Goal: Information Seeking & Learning: Find specific page/section

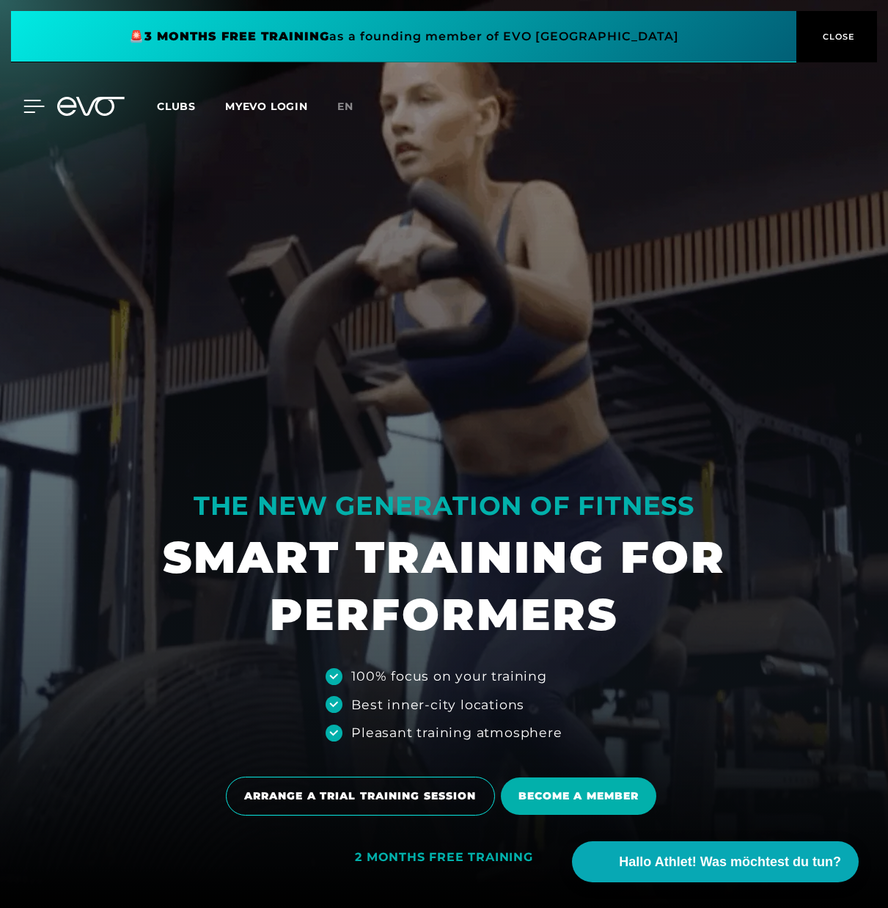
click at [32, 104] on icon at bounding box center [33, 106] width 21 height 13
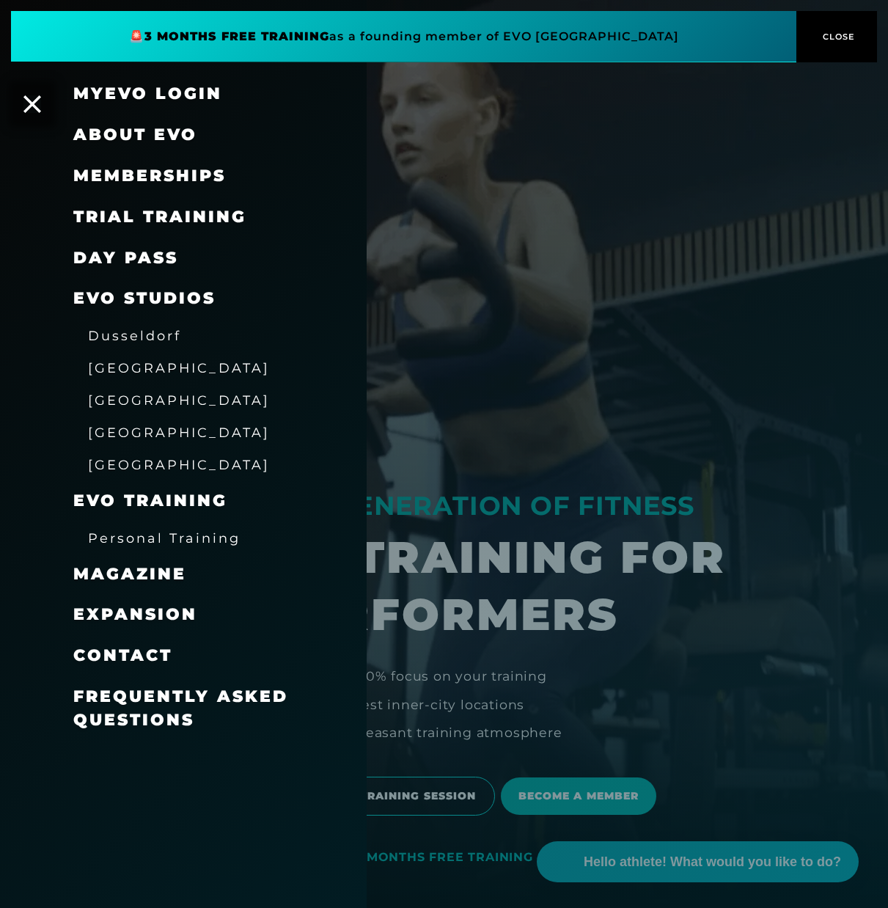
click at [115, 298] on font "EVO Studios" at bounding box center [144, 298] width 142 height 20
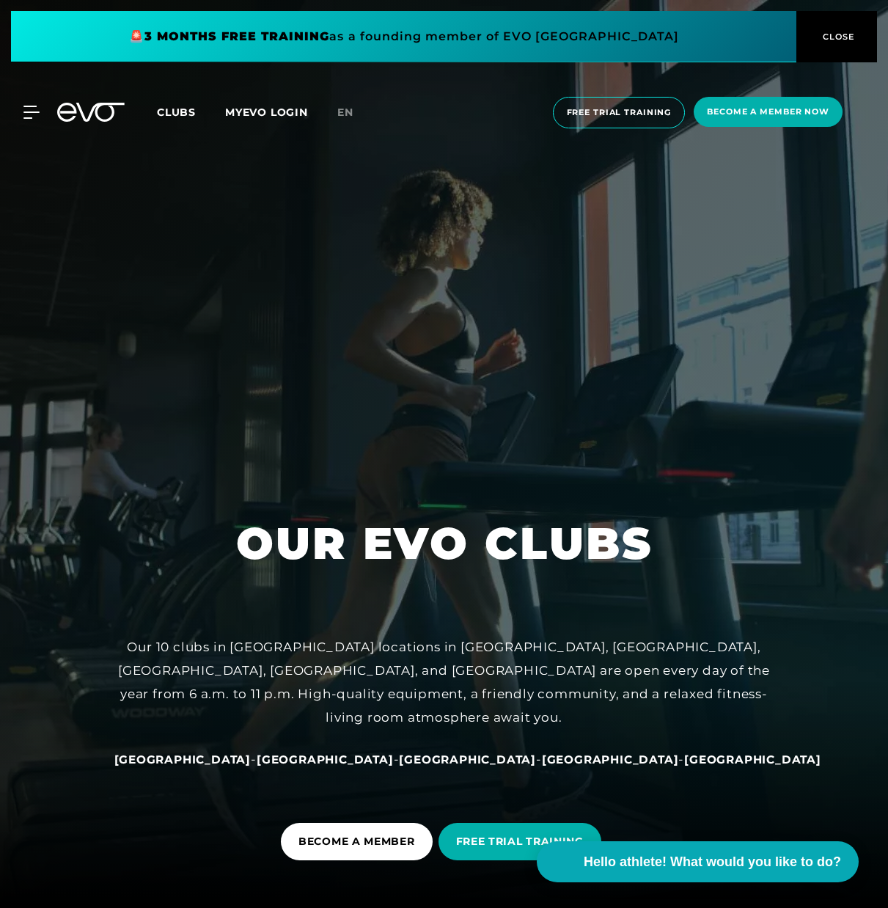
scroll to position [1, 0]
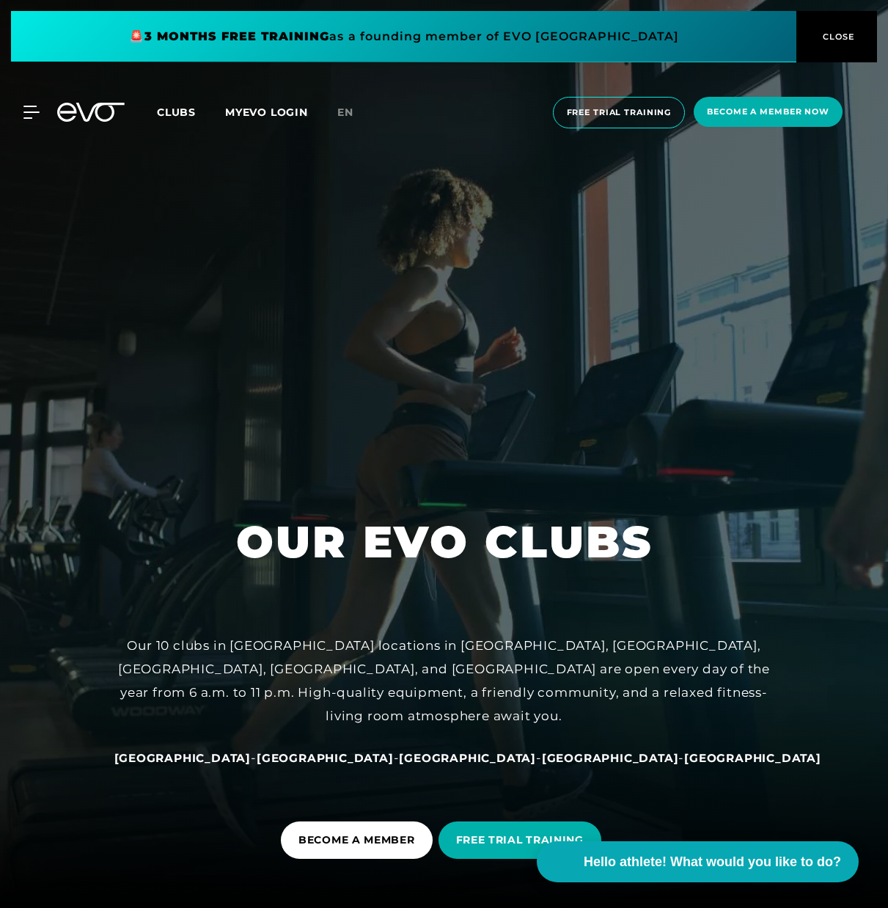
click at [174, 107] on font "Clubs" at bounding box center [176, 112] width 39 height 13
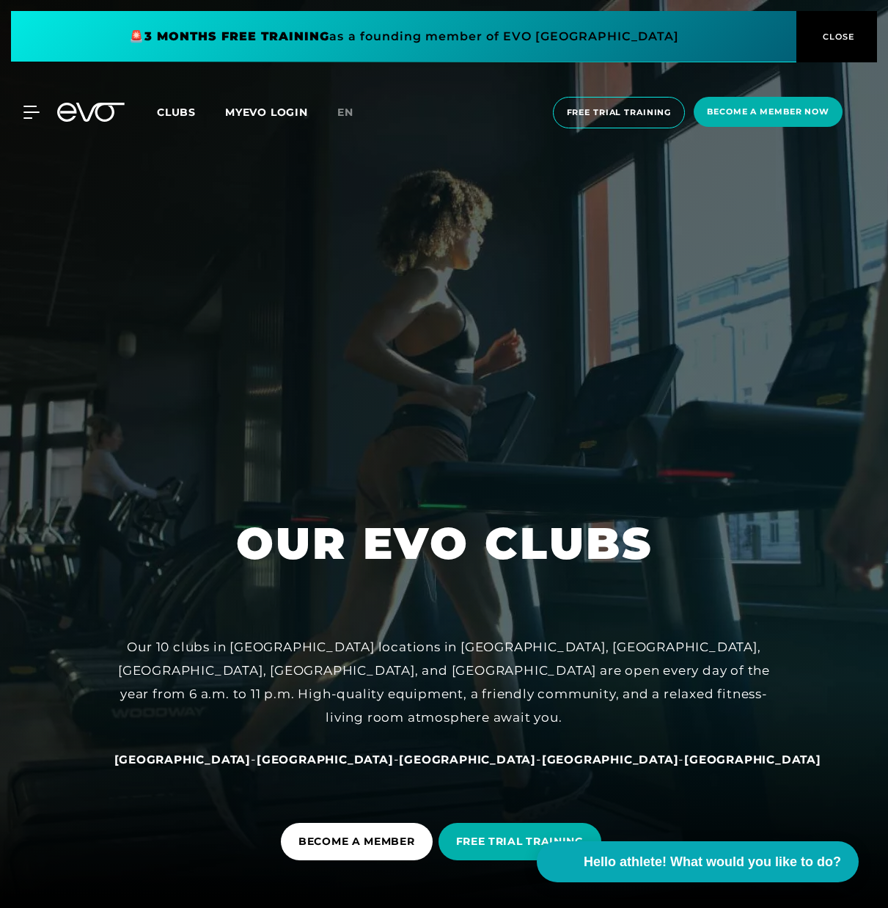
click at [177, 114] on font "Clubs" at bounding box center [176, 112] width 39 height 13
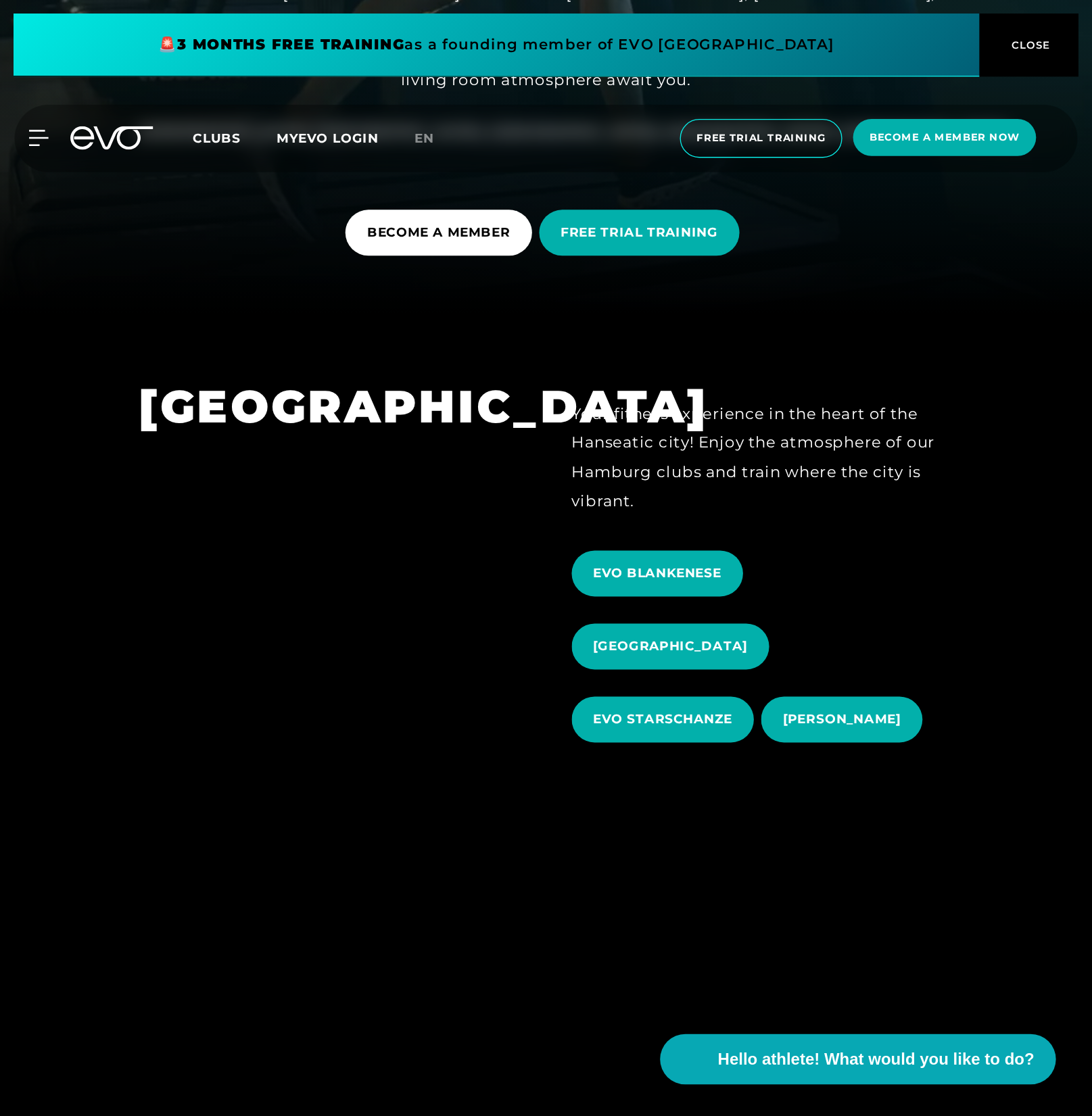
scroll to position [601, 0]
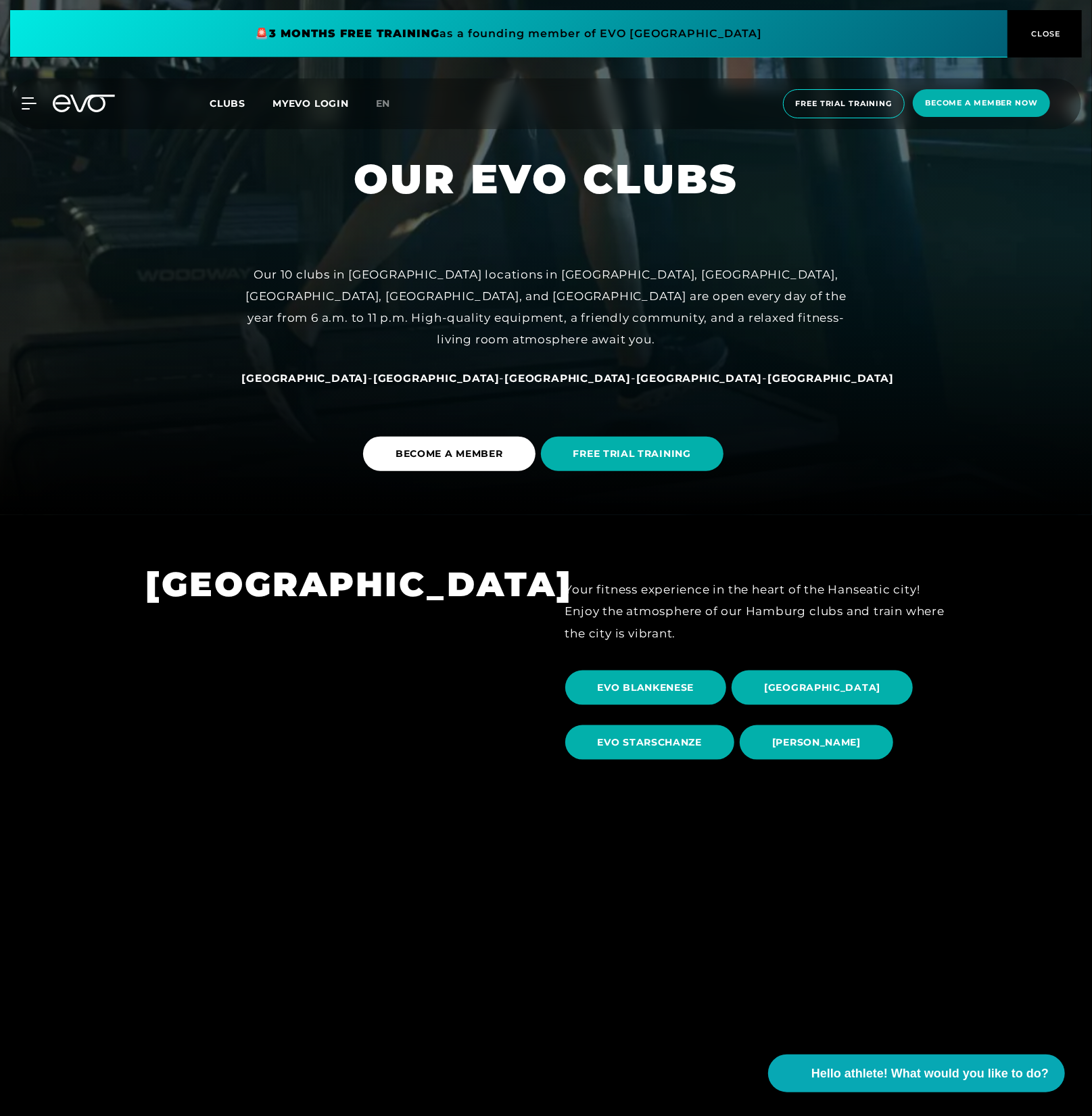
click at [213, 108] on font "Clubs" at bounding box center [227, 103] width 36 height 12
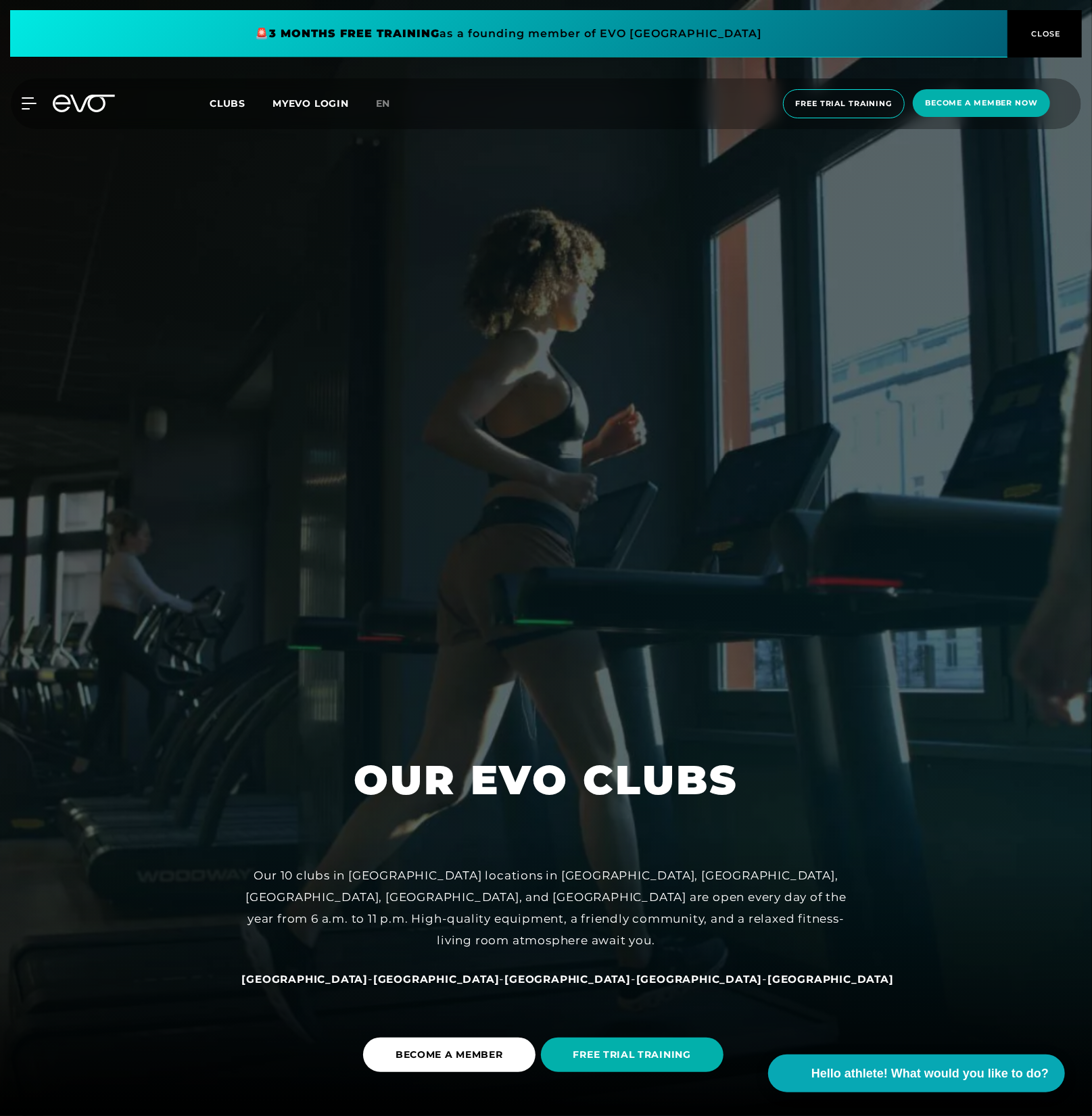
click at [217, 102] on font "Clubs" at bounding box center [227, 103] width 36 height 12
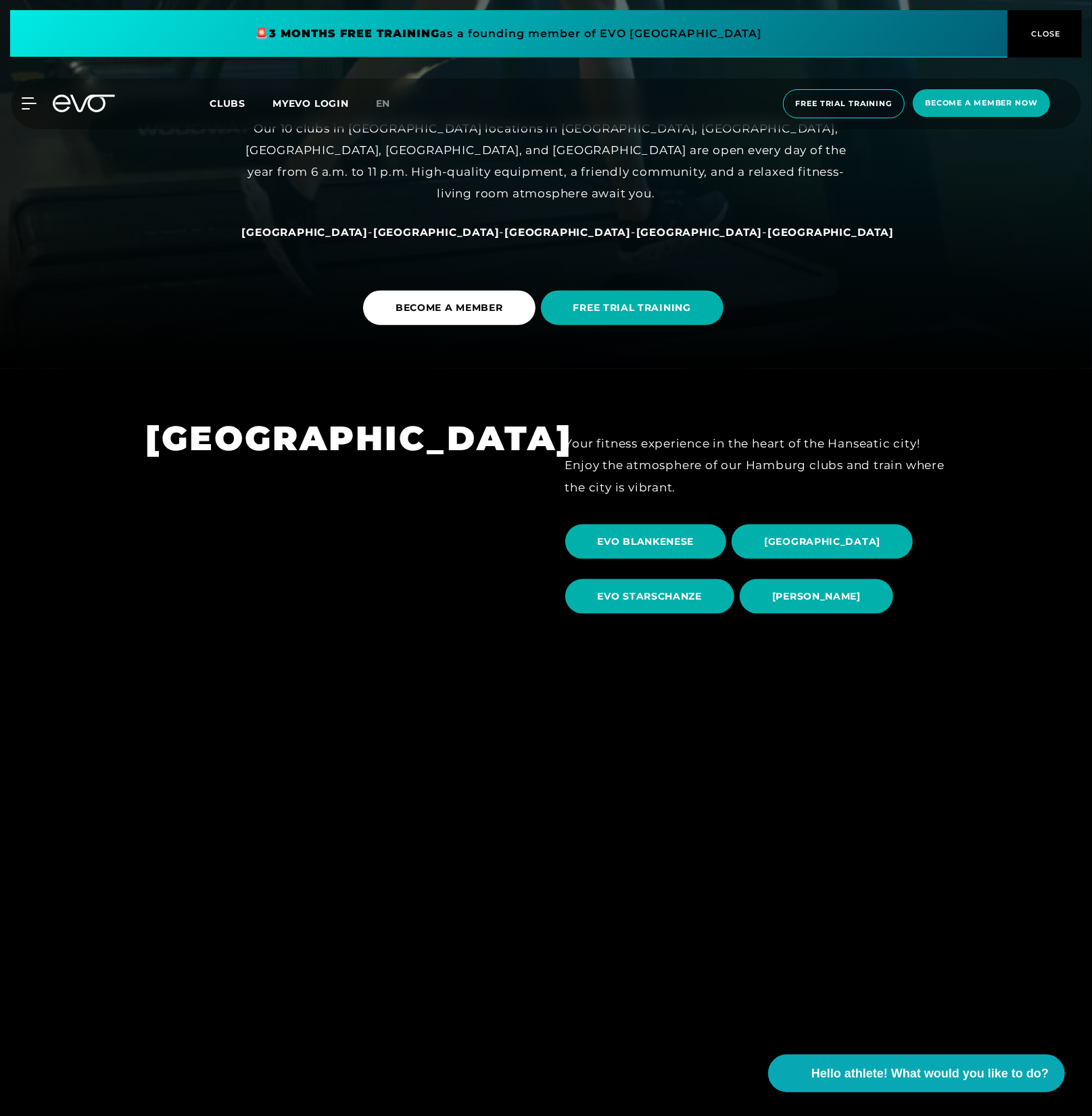
scroll to position [723, 0]
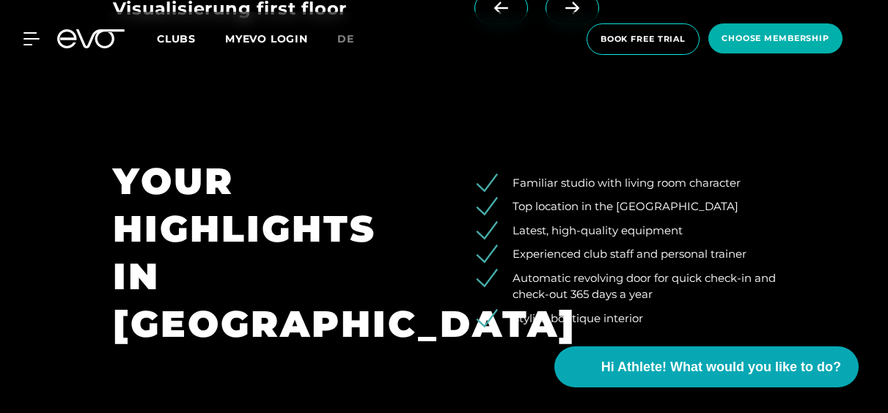
scroll to position [634, 0]
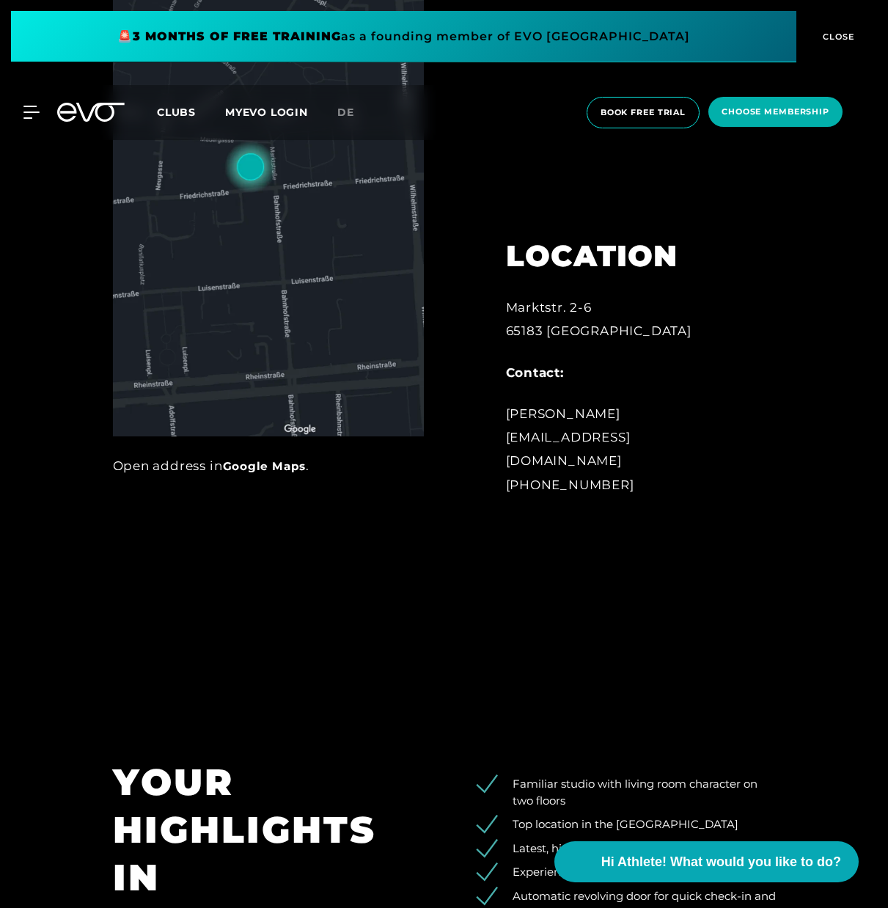
scroll to position [920, 0]
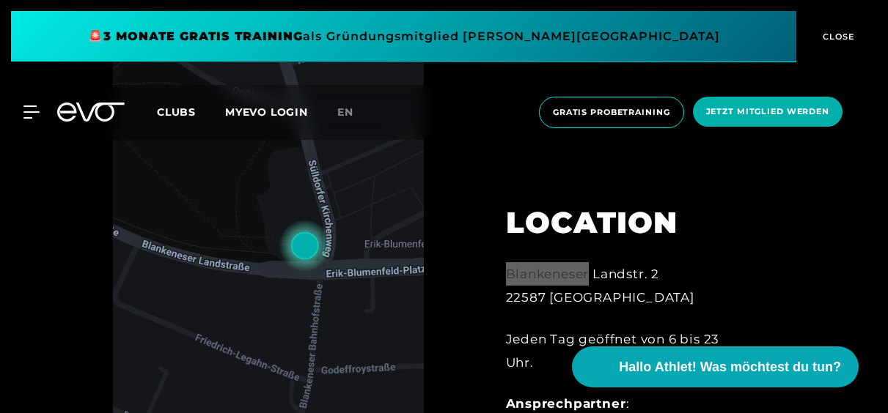
scroll to position [449, 0]
click at [493, 200] on div "LOCATION Blankeneser Landstr. 2 22587 [GEOGRAPHIC_DATA] Jeden Tag geöffnet von …" at bounding box center [626, 358] width 282 height 378
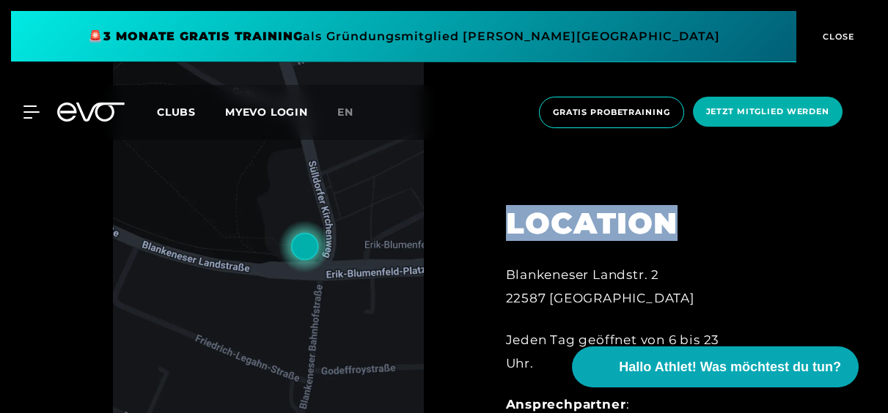
click at [493, 200] on div "LOCATION Blankeneser Landstr. 2 22587 [GEOGRAPHIC_DATA] Jeden Tag geöffnet von …" at bounding box center [626, 358] width 282 height 378
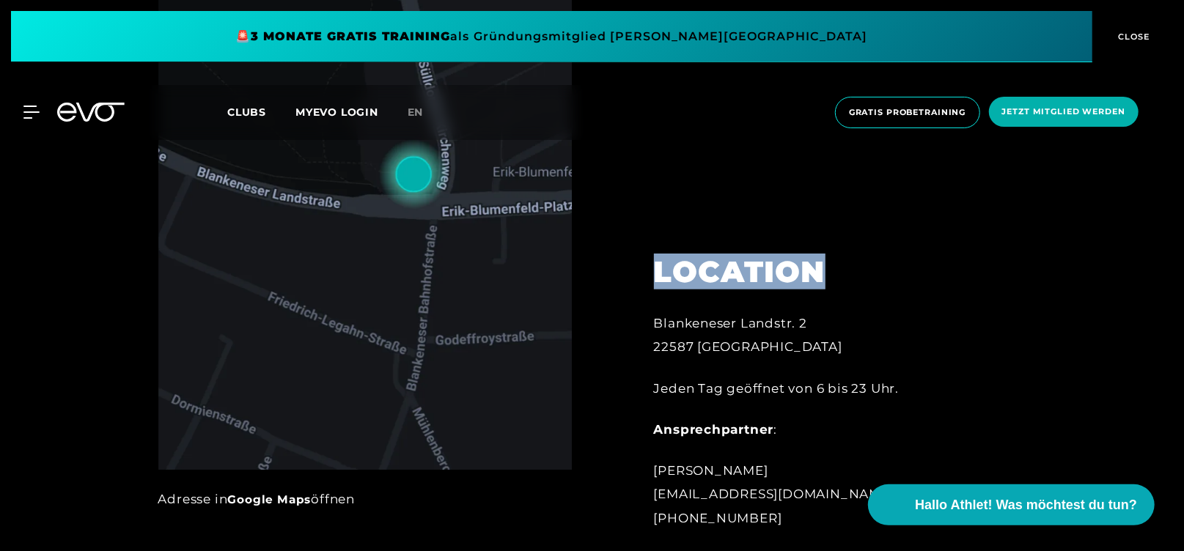
scroll to position [729, 0]
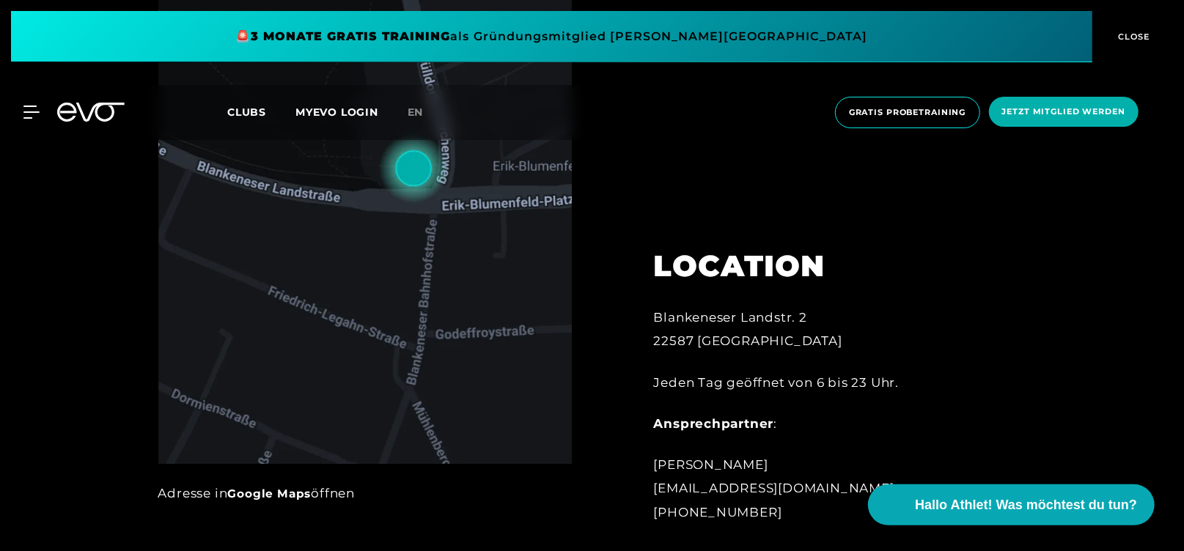
click at [663, 438] on div "Blankeneser Landstr. 2 22587 [GEOGRAPHIC_DATA] Jeden Tag geöffnet von 6 bis 23 …" at bounding box center [815, 415] width 323 height 218
click at [749, 293] on div "LOCATION Blankeneser Landstr. 2 22587 [GEOGRAPHIC_DATA] Jeden Tag geöffnet von …" at bounding box center [815, 377] width 364 height 330
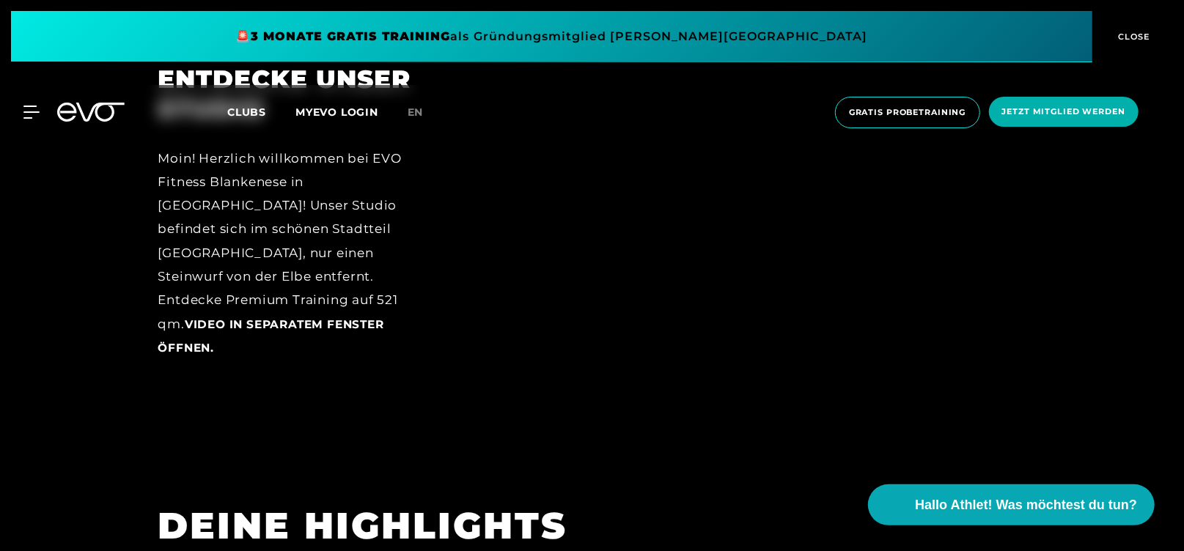
scroll to position [3756, 0]
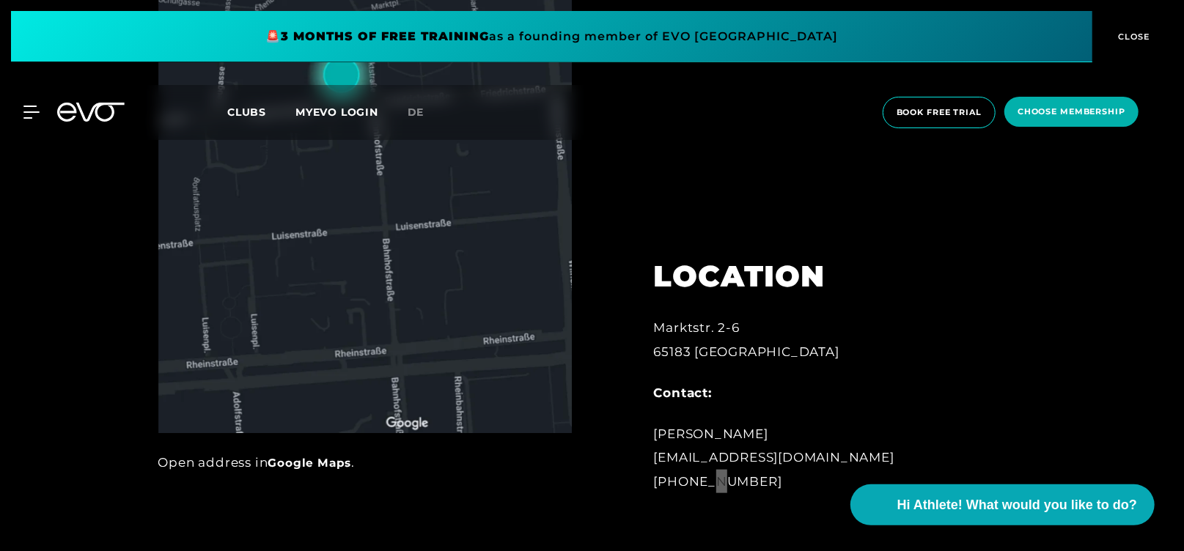
scroll to position [881, 0]
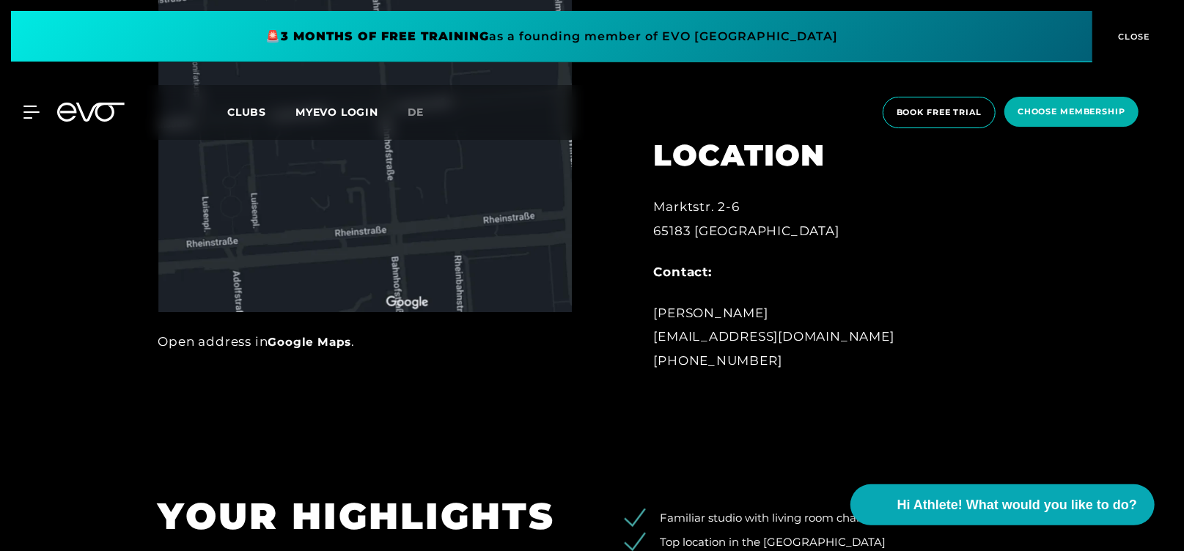
click at [627, 357] on div at bounding box center [612, 55] width 41 height 669
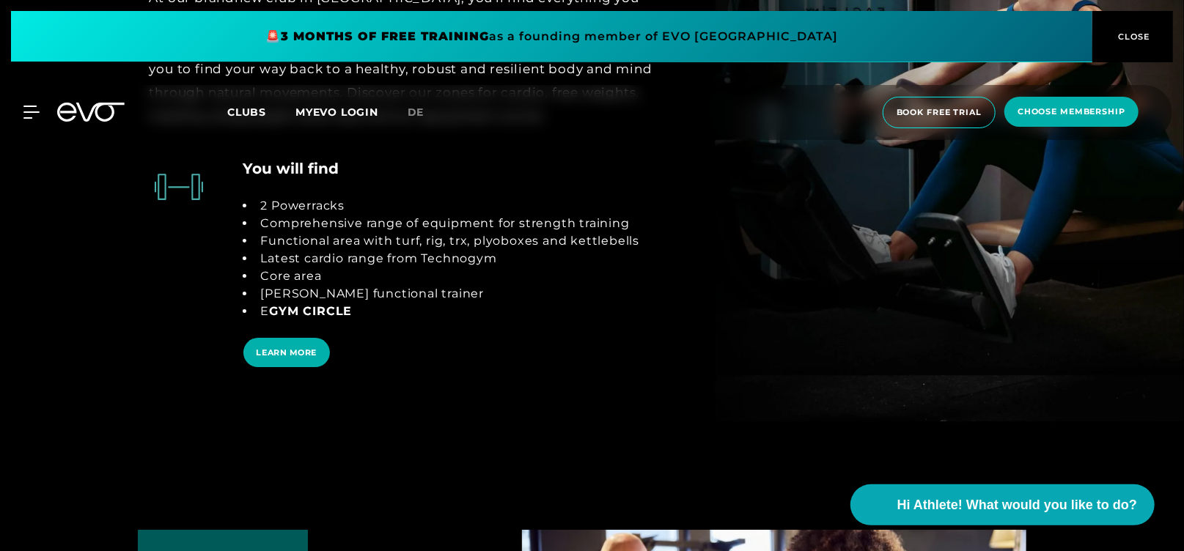
scroll to position [2975, 0]
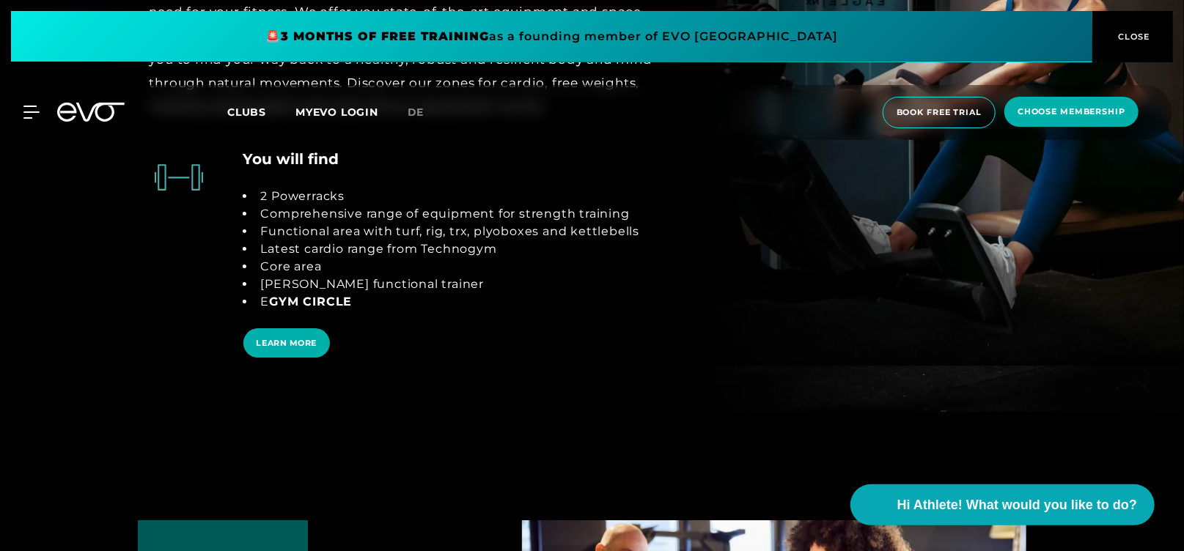
click at [412, 364] on div "You will find 2 Powerracks Comprehensive range of equipment for strength traini…" at bounding box center [441, 266] width 397 height 237
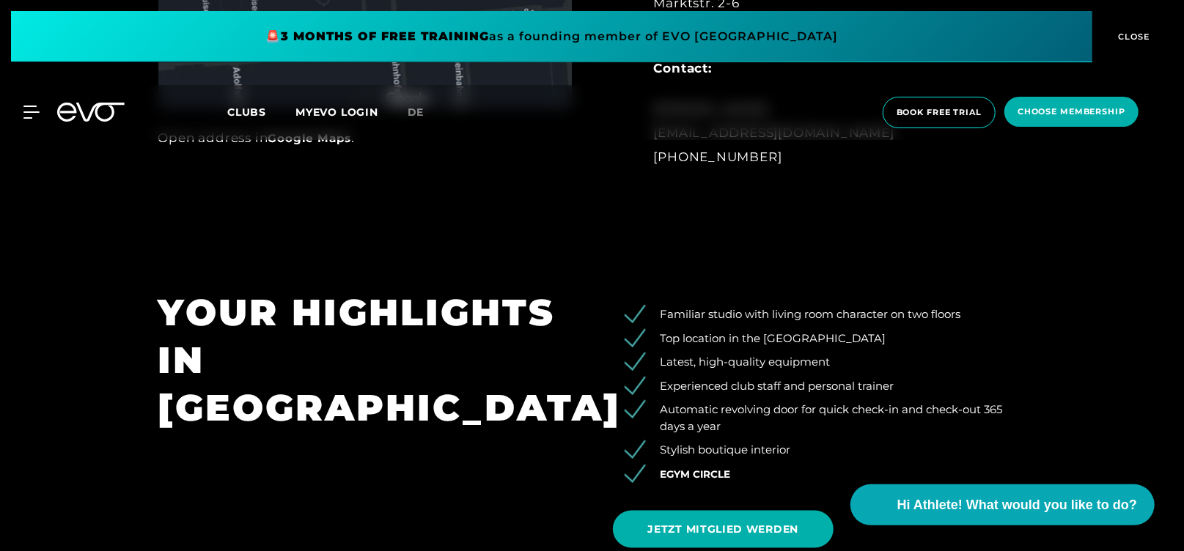
scroll to position [1009, 0]
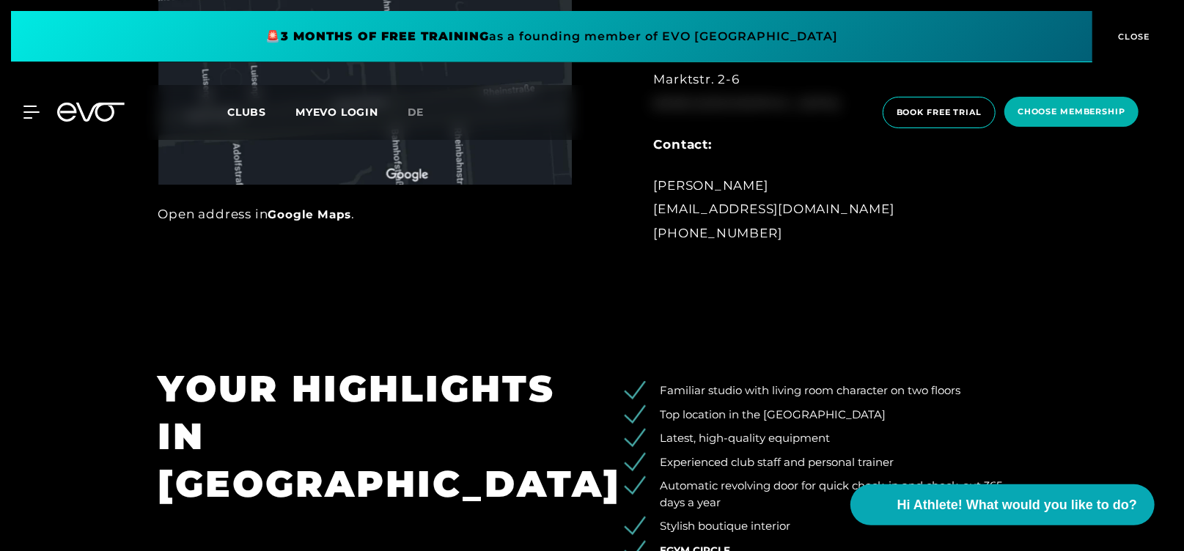
click at [702, 348] on section "YOUR HIGHLIGHTS IN WIESBADEN Familiar studio with living room character on two …" at bounding box center [592, 500] width 1184 height 373
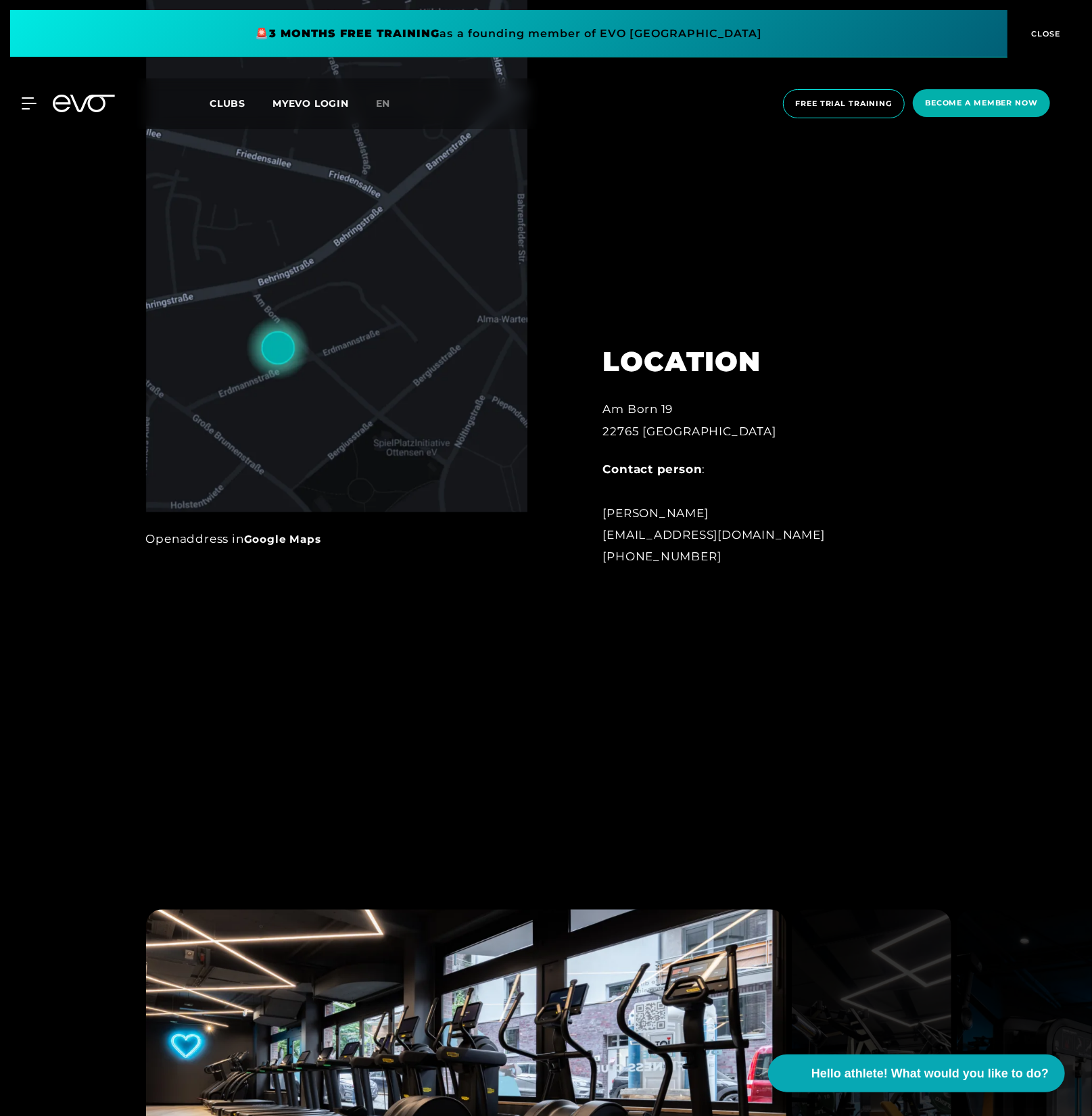
scroll to position [1432, 0]
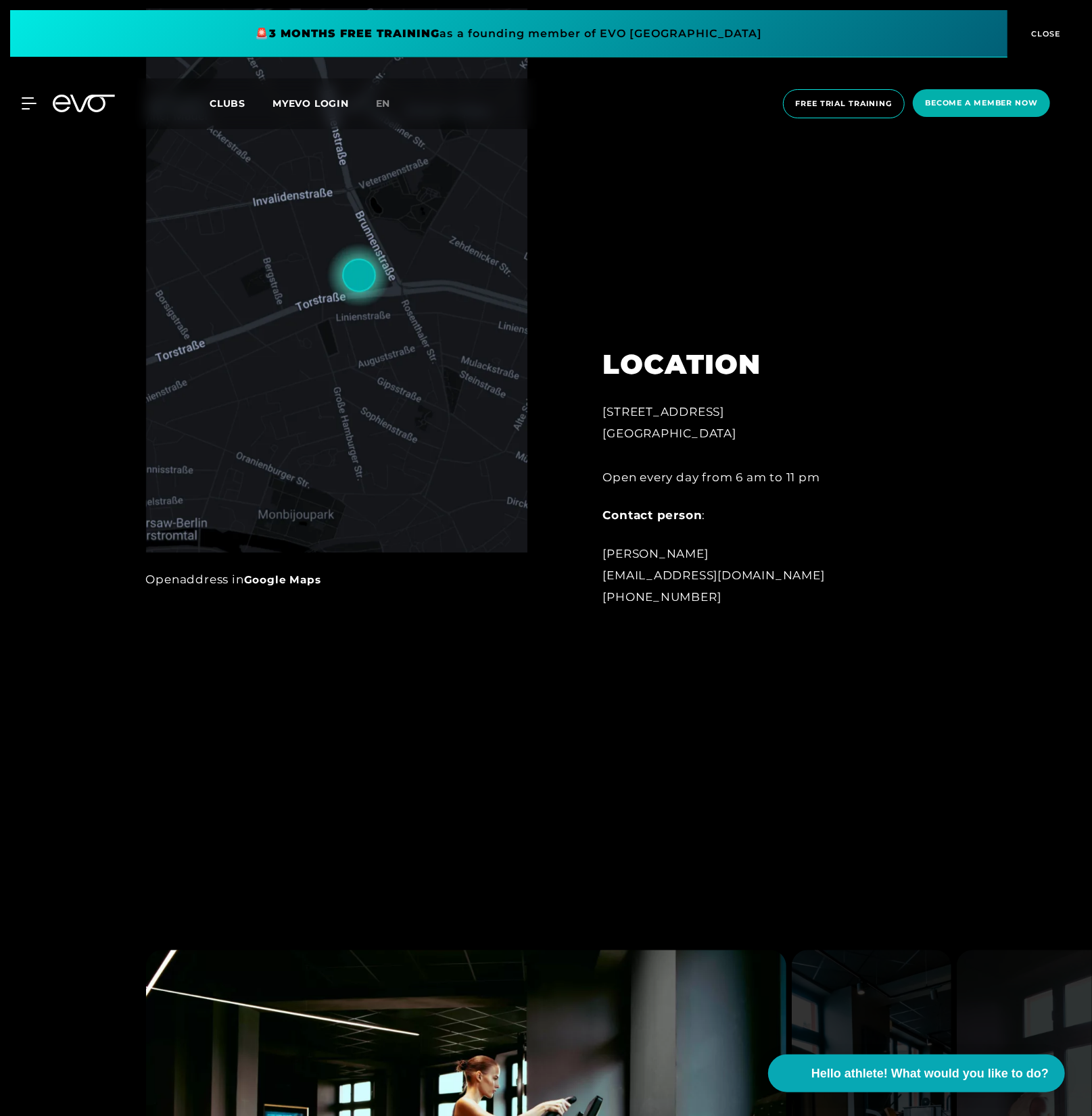
scroll to position [1146, 0]
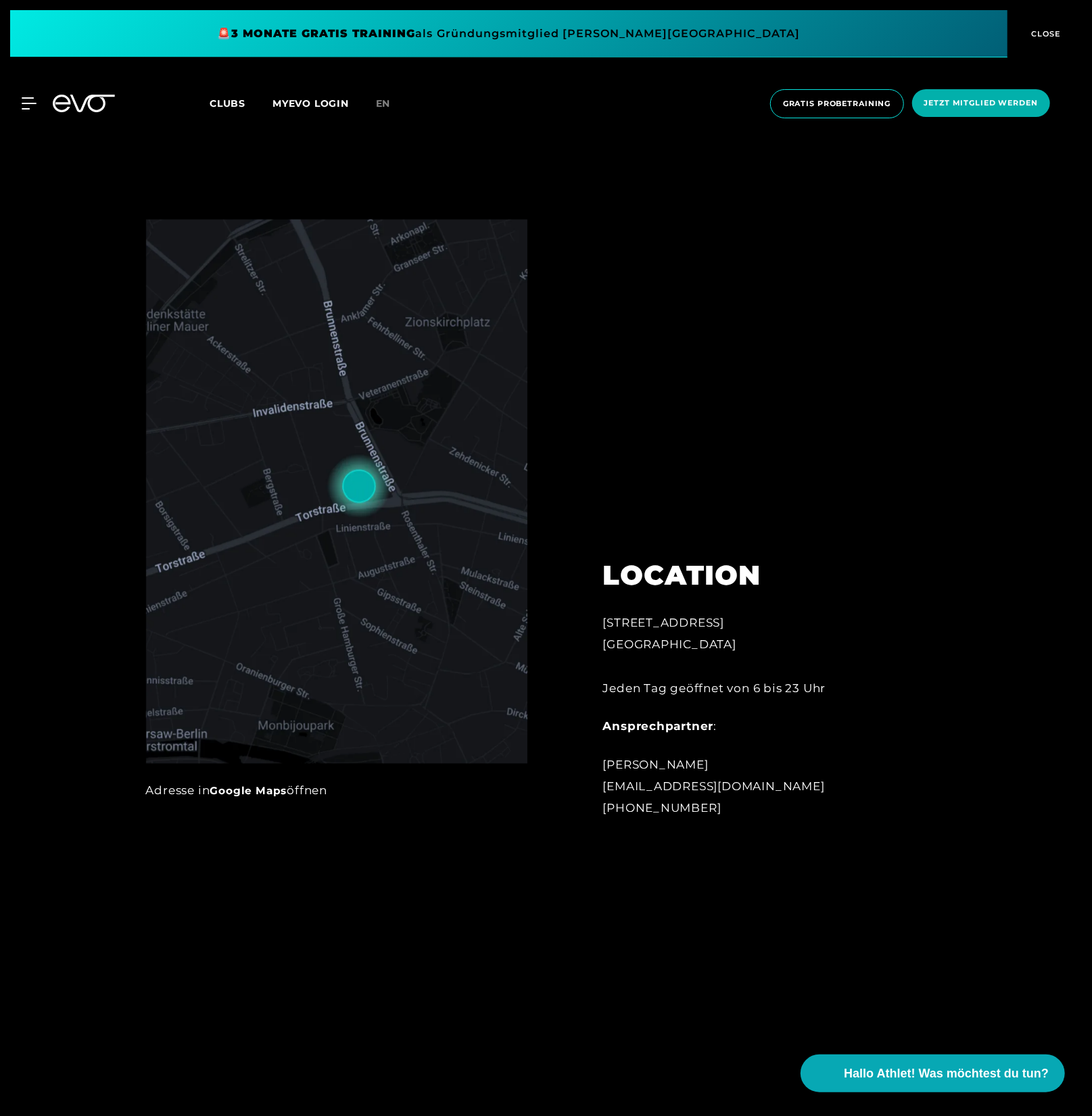
click at [629, 686] on div "Torstraße 125 10119 Berlin Jeden Tag geöffnet von 6 bis 23 Uhr" at bounding box center [752, 656] width 298 height 88
copy div "Jeden"
click at [737, 304] on div "LOCATION Torstraße 125 10119 Berlin Open every day from 6 am to 11 pm Contact p…" at bounding box center [752, 528] width 336 height 617
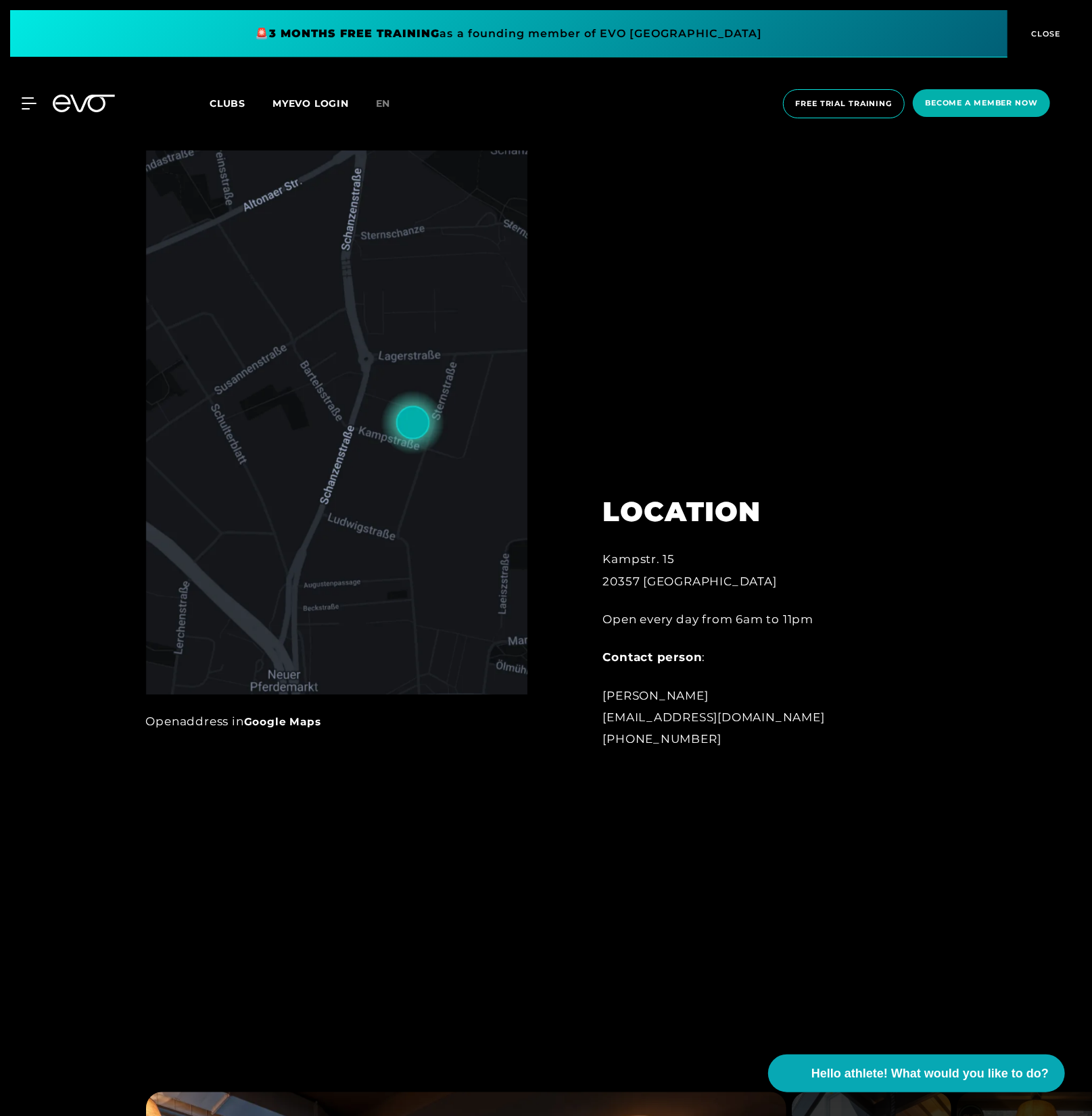
scroll to position [1220, 0]
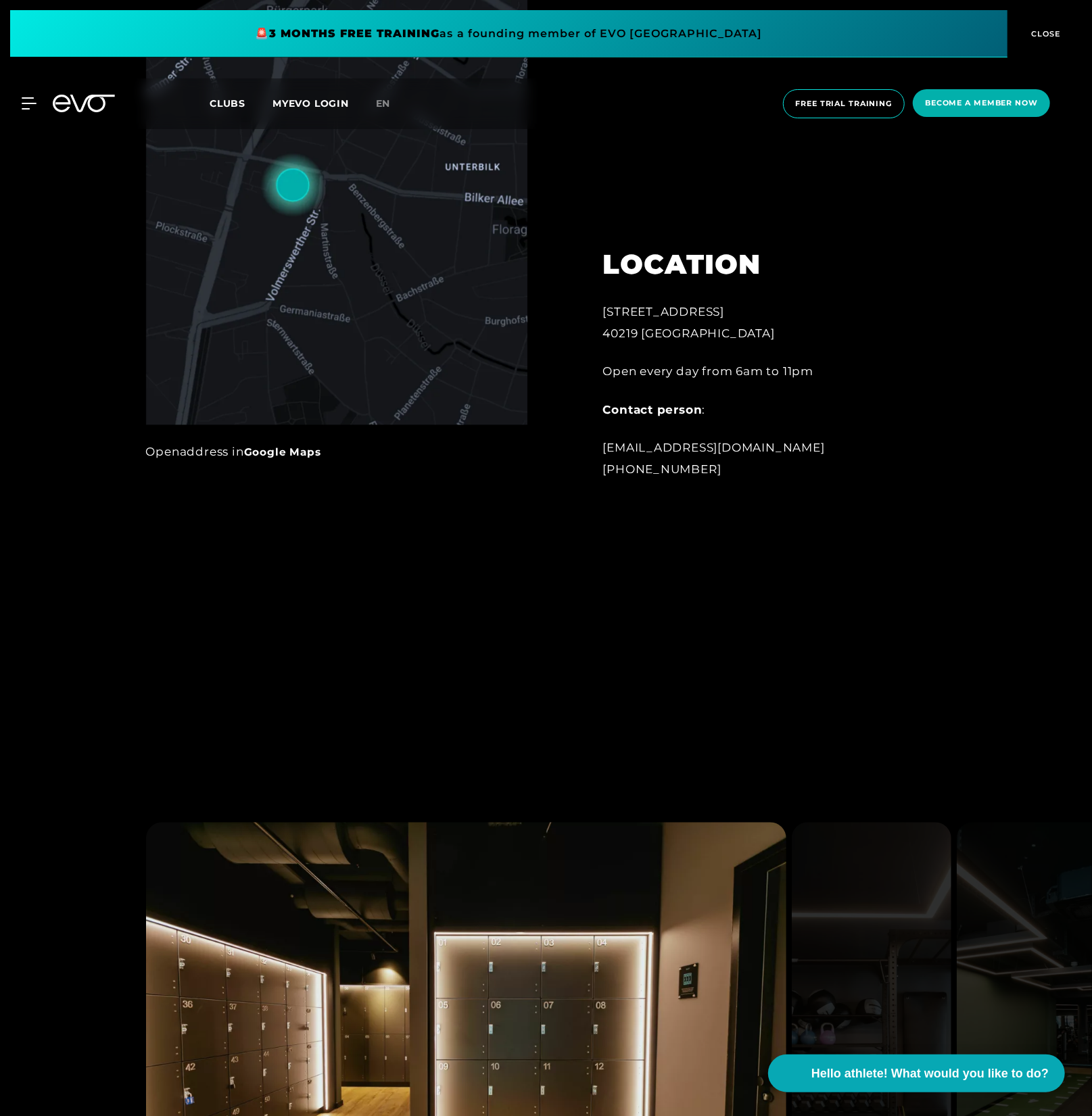
scroll to position [1466, 0]
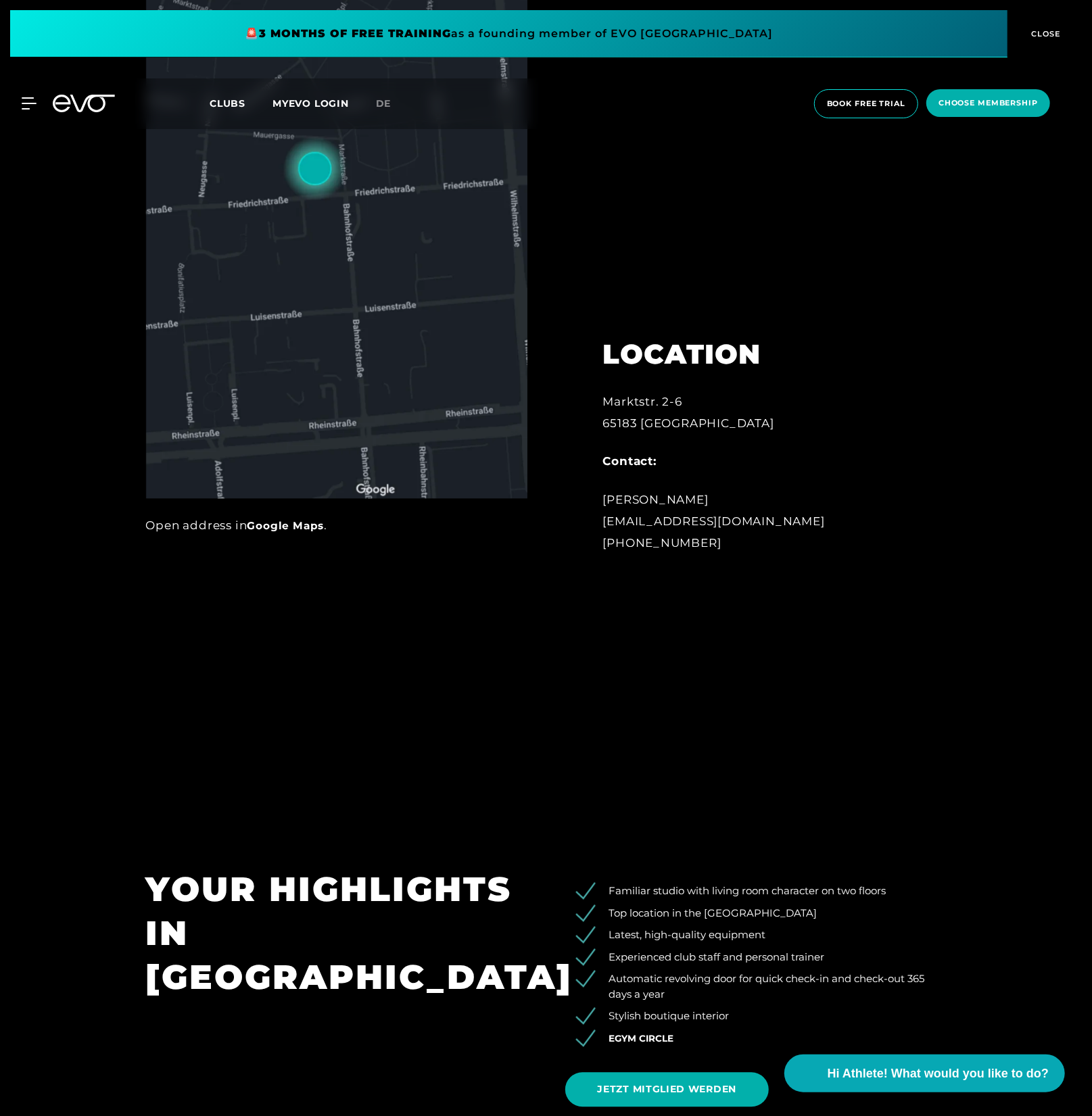
scroll to position [1486, 0]
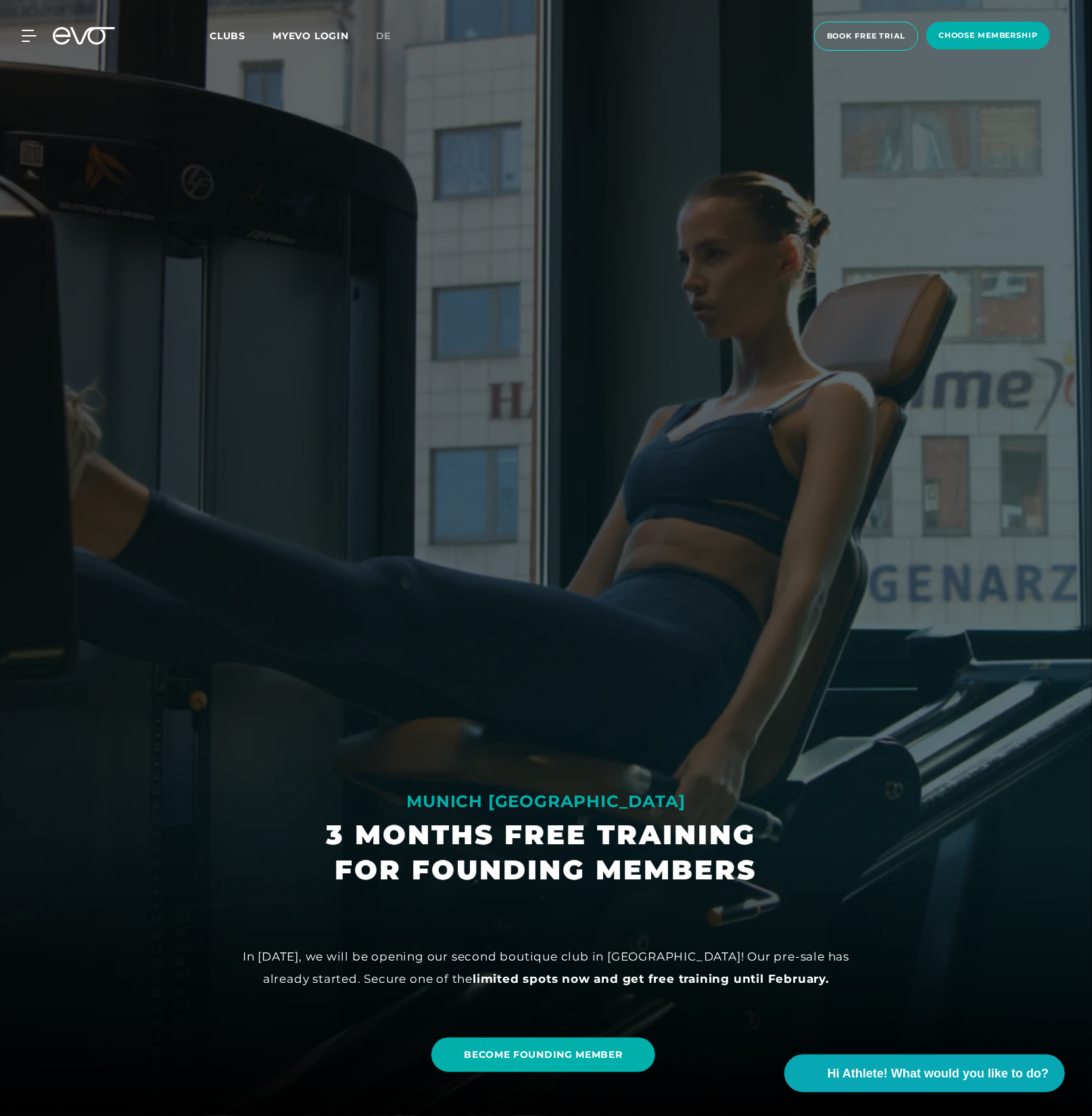
drag, startPoint x: 433, startPoint y: 800, endPoint x: 808, endPoint y: 789, distance: 375.2
click at [809, 788] on div "MUNICH MAXVORSTADT 3 MONTHS FREE TRAINING FOR FOUNDING MEMBERS In November 2025…" at bounding box center [546, 558] width 1092 height 1116
drag, startPoint x: 706, startPoint y: 800, endPoint x: 427, endPoint y: 798, distance: 279.0
click at [417, 795] on div "MUNICH MAXVORSTADT" at bounding box center [545, 801] width 440 height 21
copy div "MUNICH MAXVORSTADT"
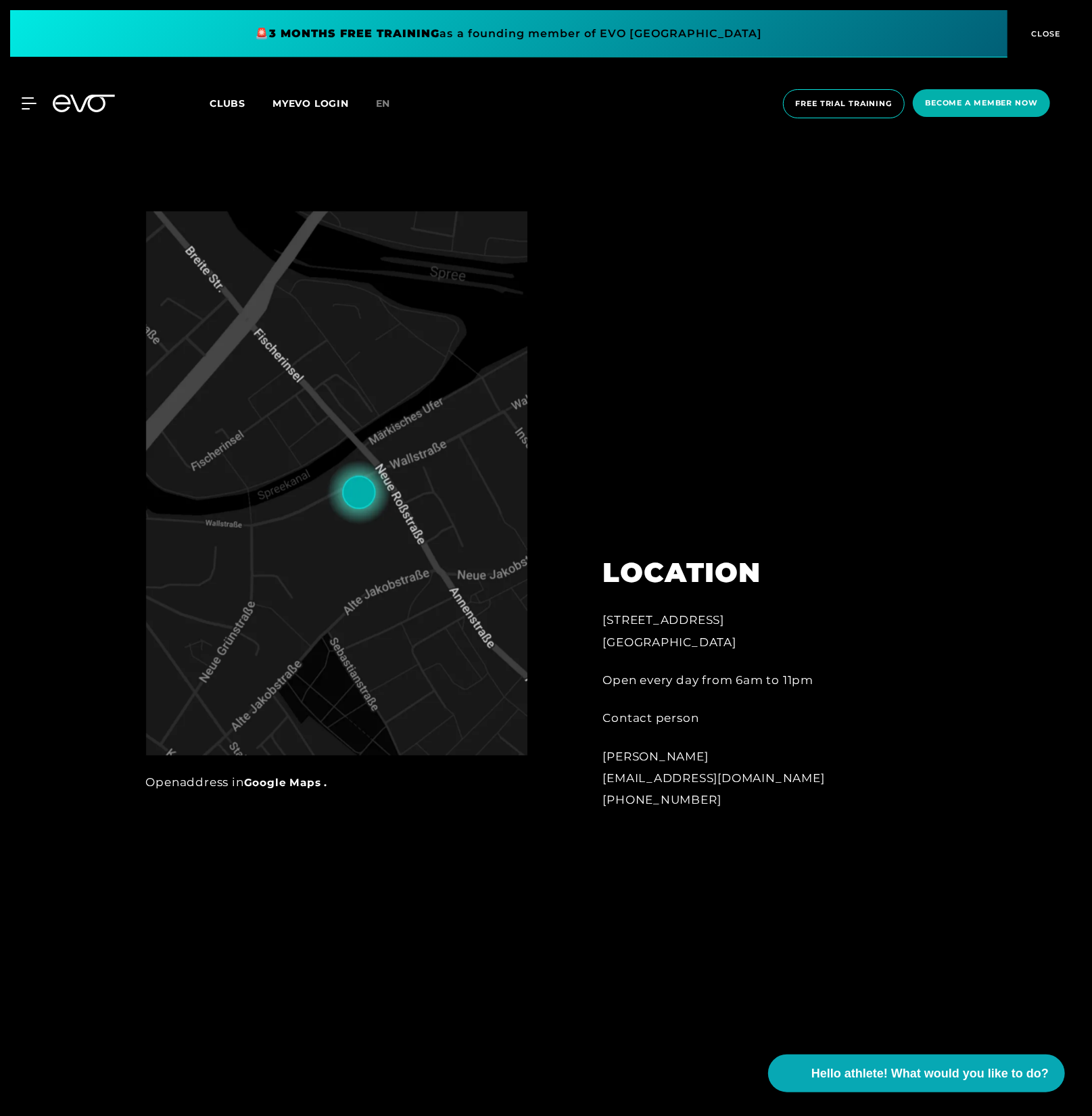
scroll to position [1162, 0]
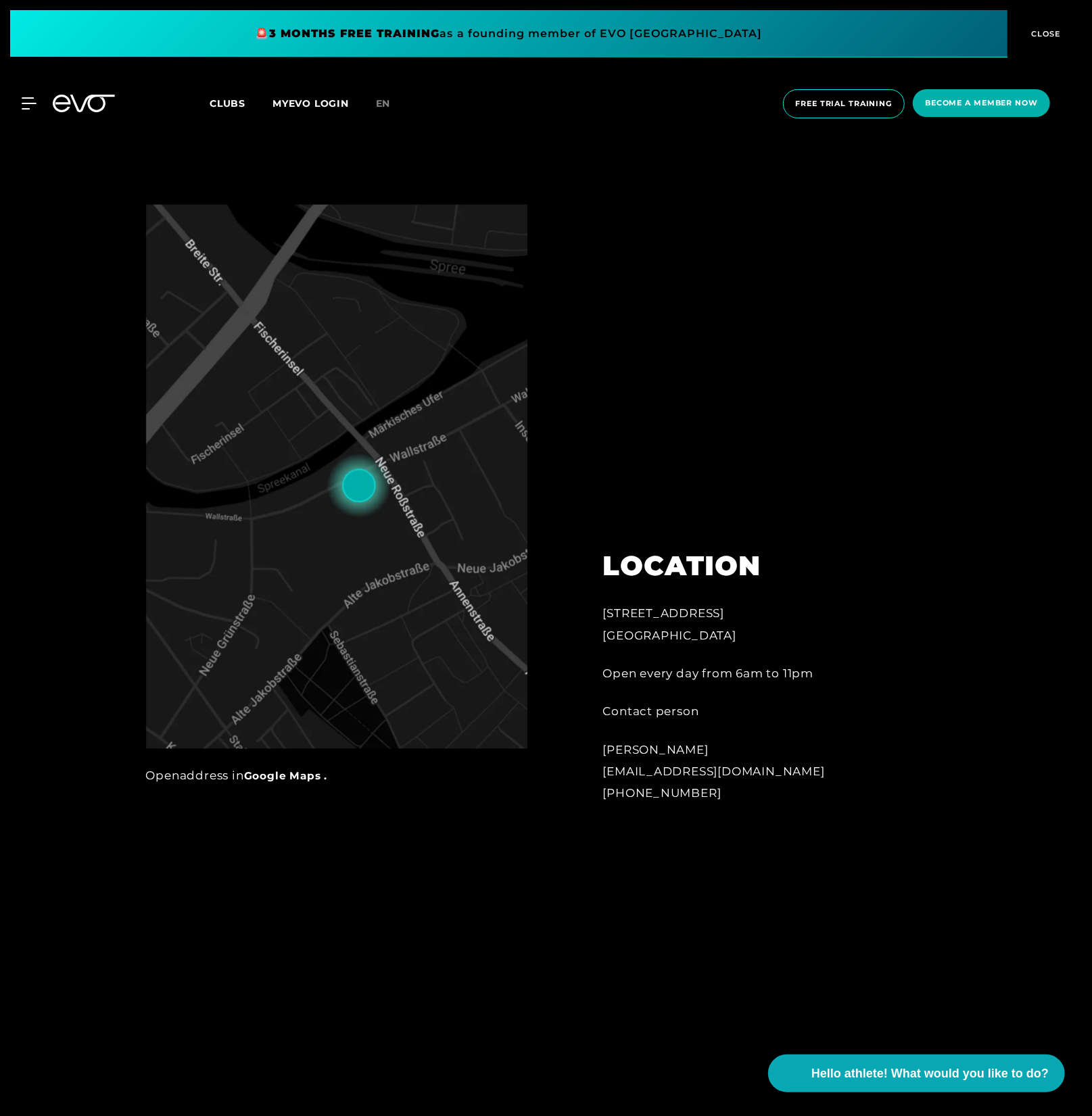
click at [108, 541] on div at bounding box center [546, 513] width 1092 height 1116
click at [478, 832] on div at bounding box center [546, 513] width 1092 height 1116
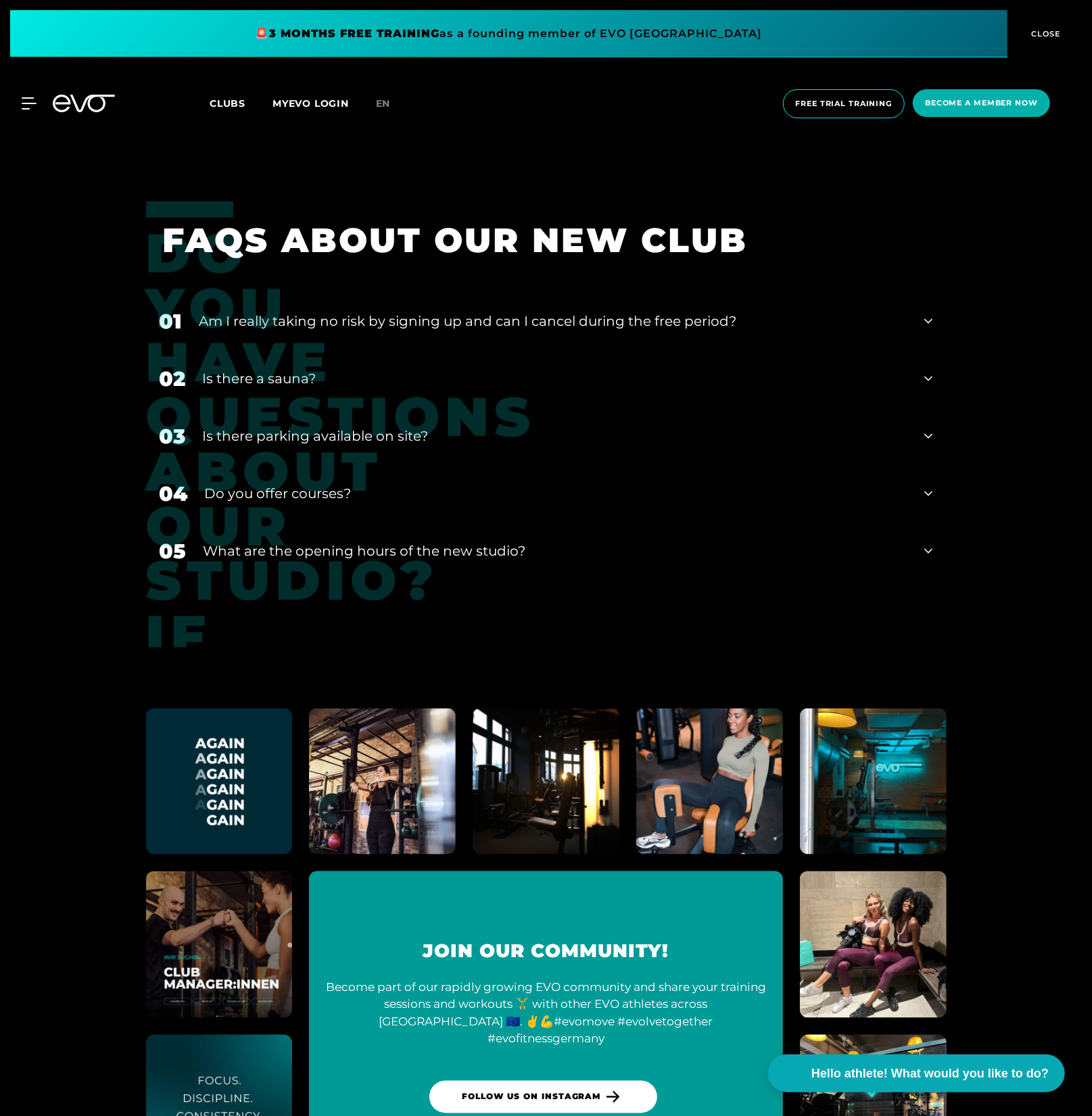
scroll to position [7405, 0]
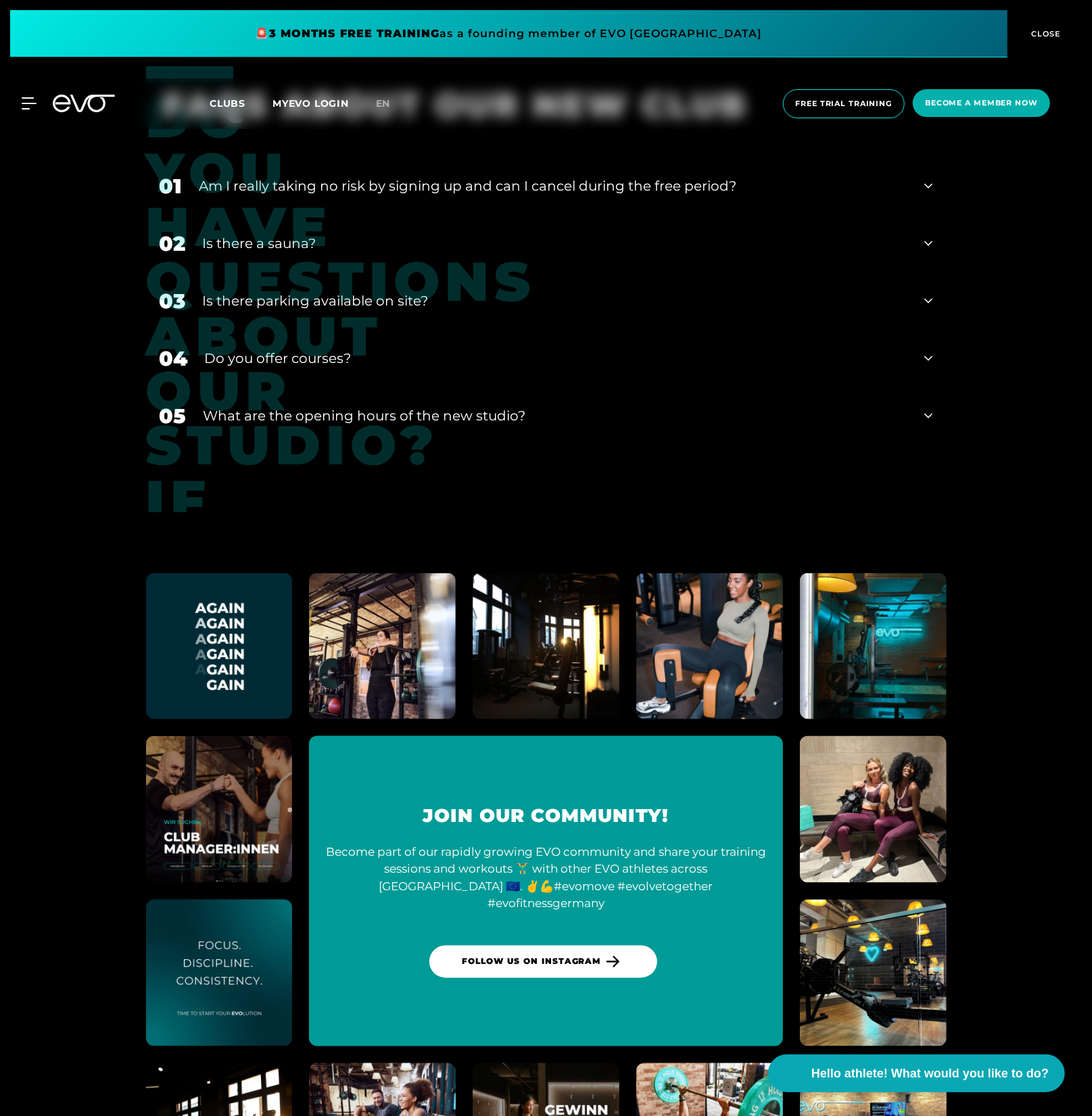
click at [401, 406] on div "What are the opening hours of the new studio?" at bounding box center [556, 416] width 705 height 20
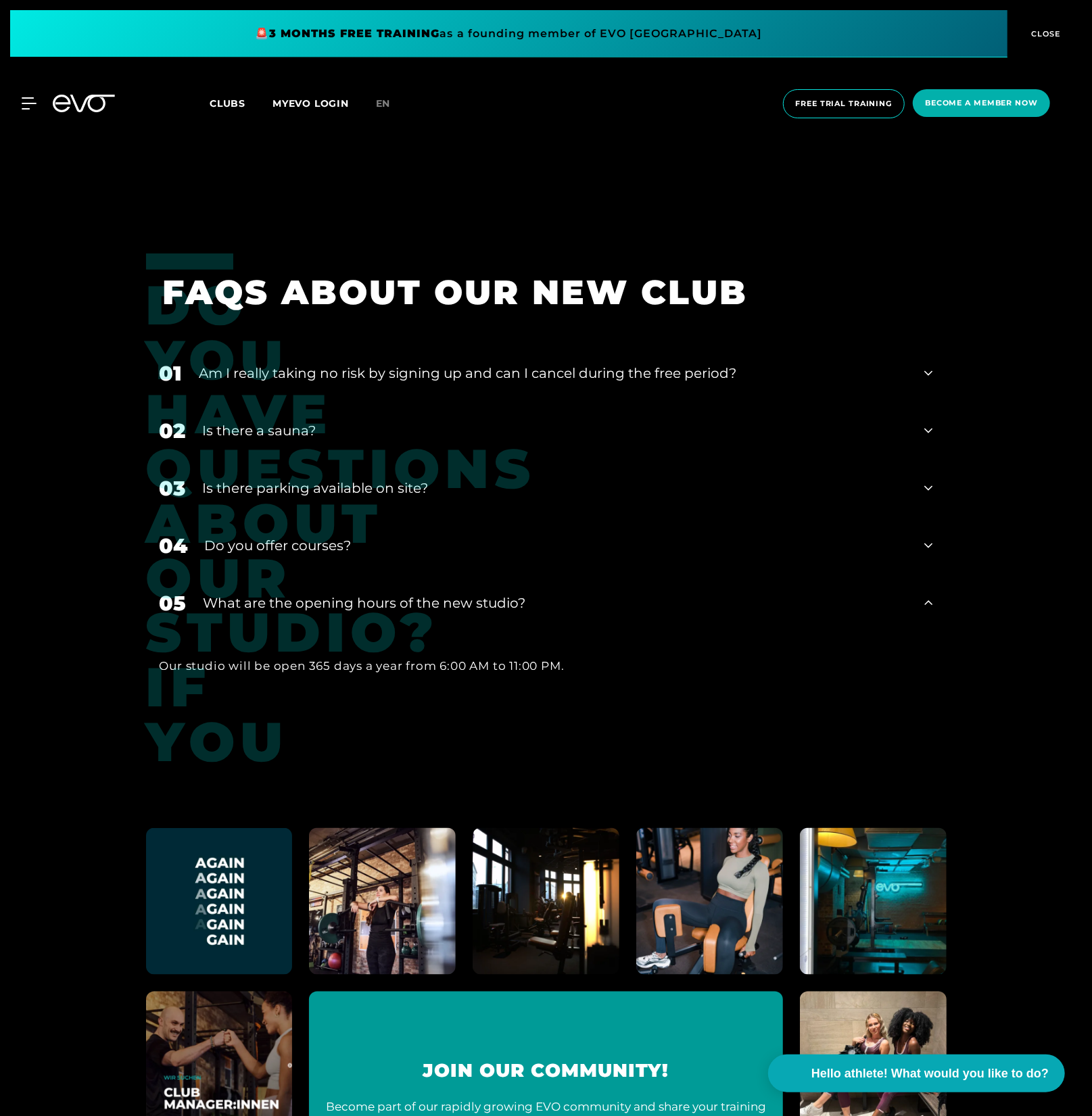
scroll to position [7212, 0]
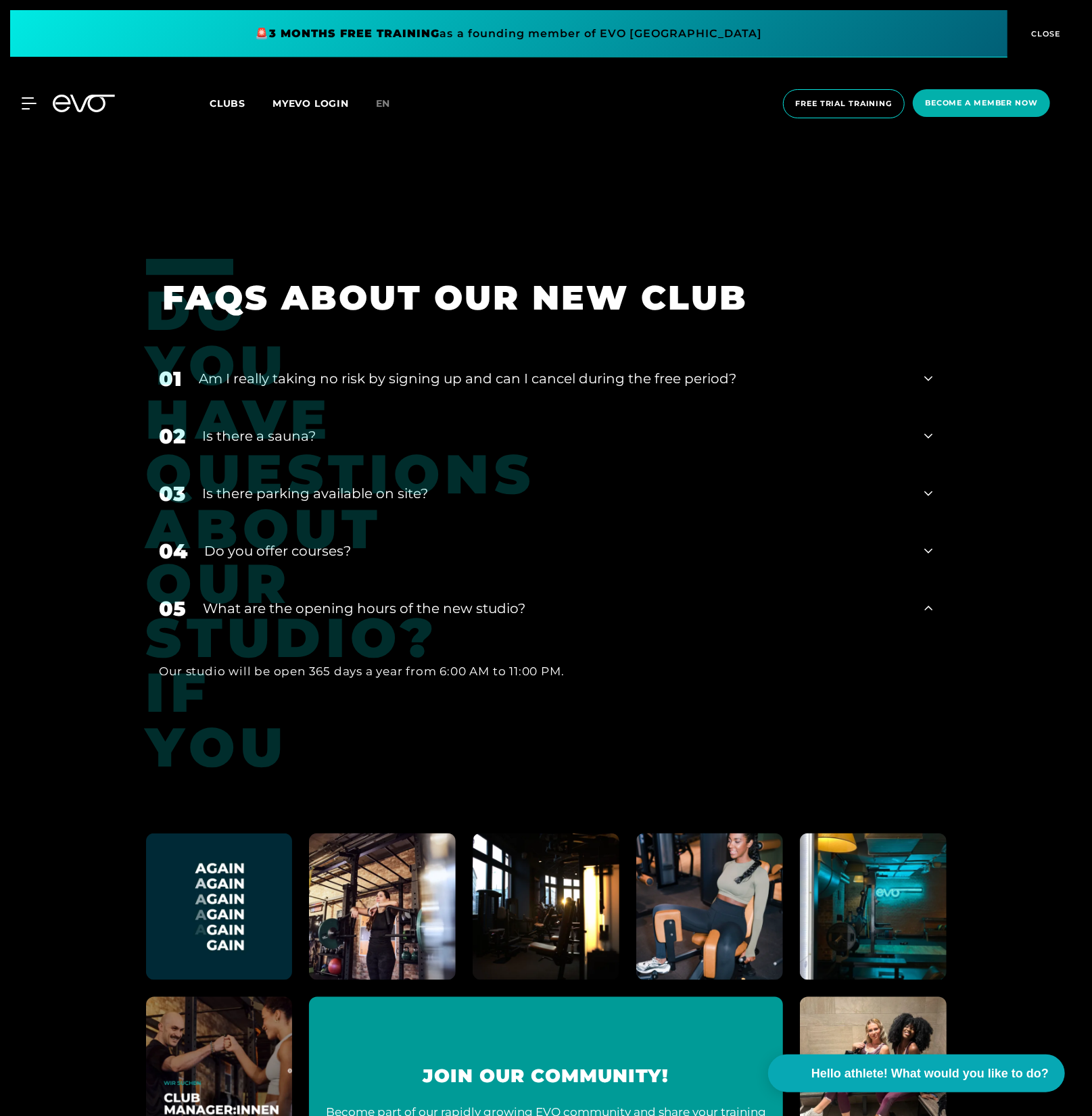
click at [379, 388] on div "01 Am I really taking no risk by signing up and can I cancel during the free pe…" at bounding box center [546, 379] width 801 height 57
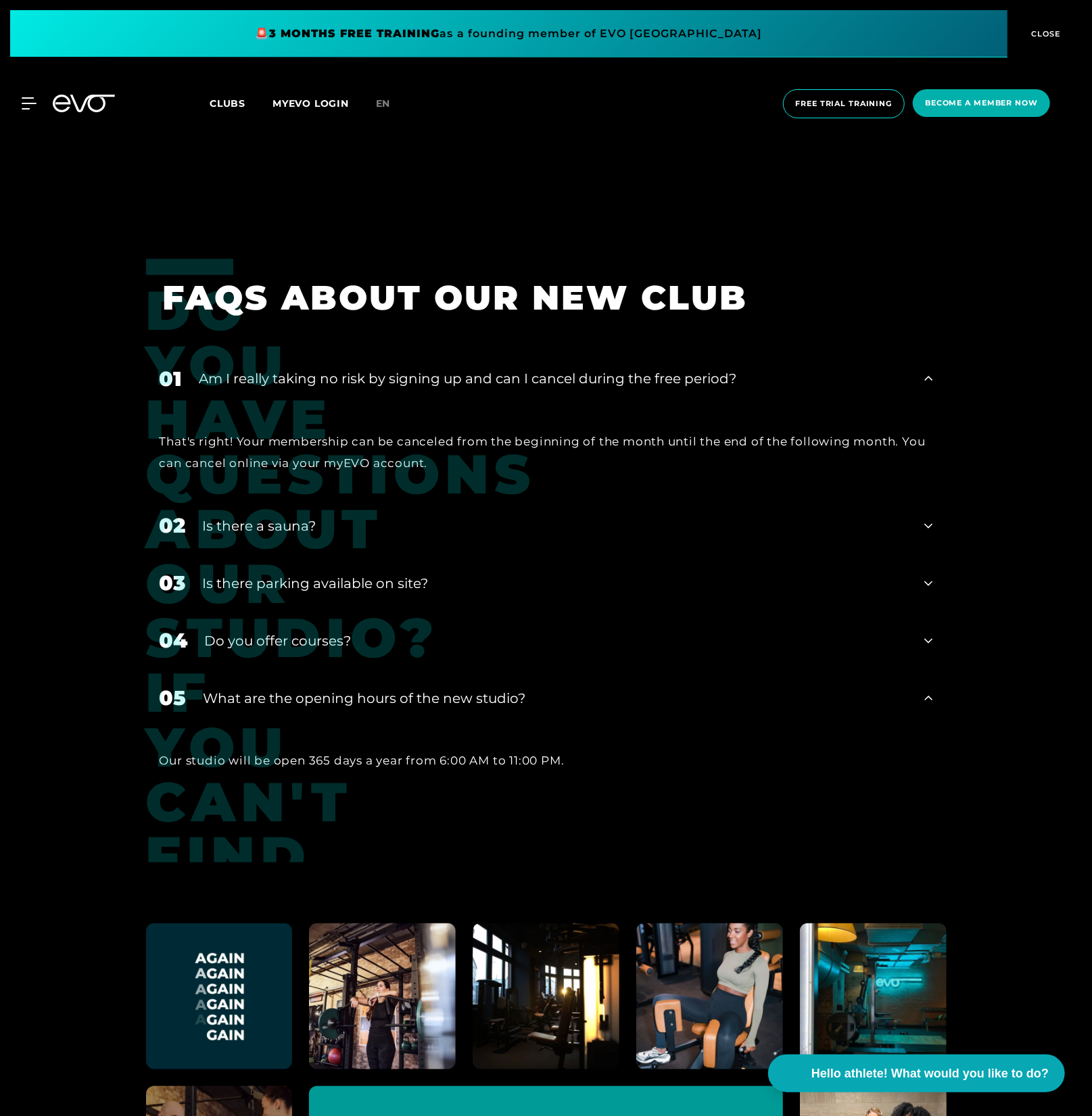
click at [382, 380] on font "Am I really taking no risk by signing up and can I cancel during the free perio…" at bounding box center [468, 379] width 538 height 17
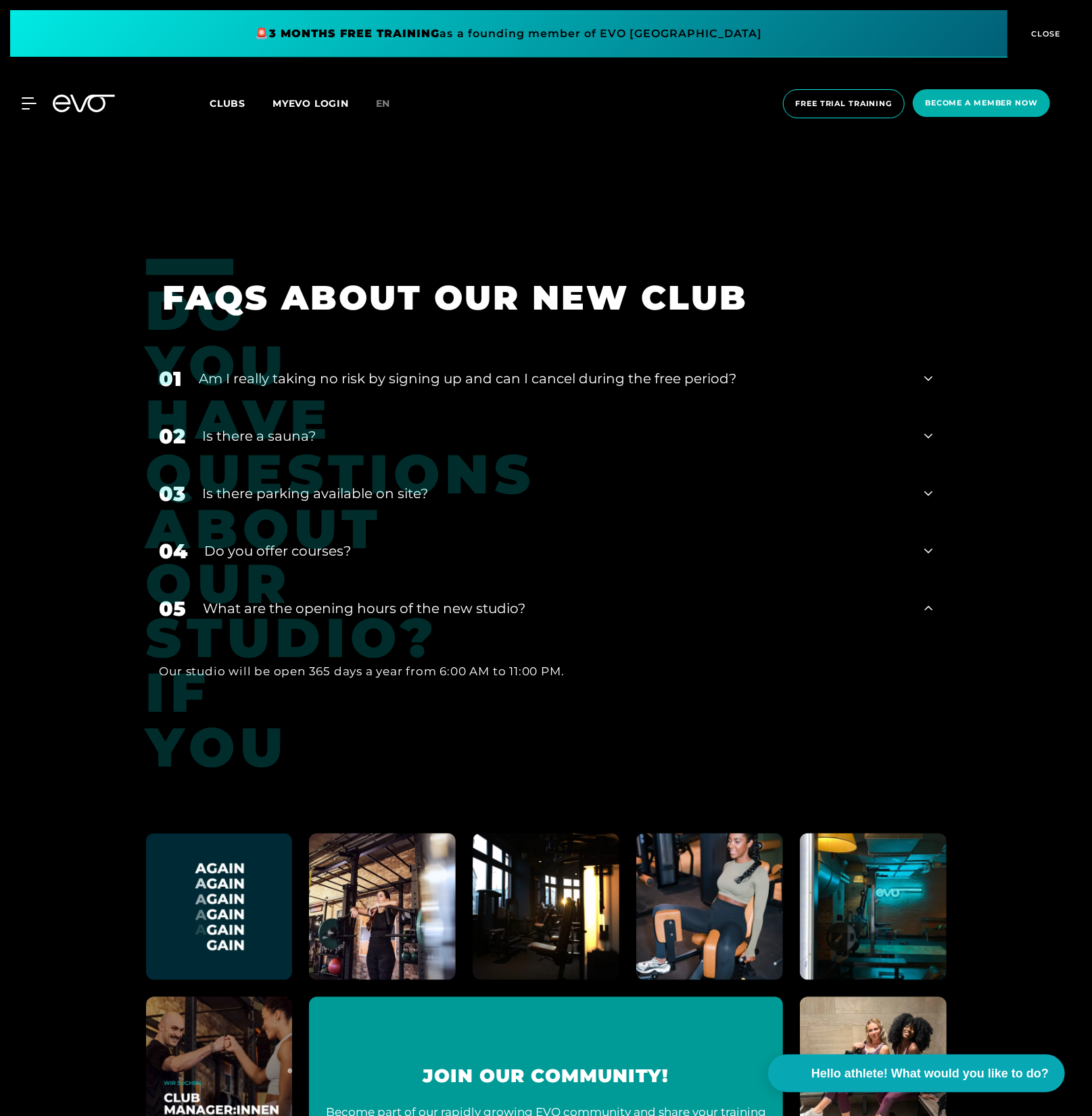
click at [516, 484] on div "Is there parking available on site?" at bounding box center [555, 493] width 706 height 20
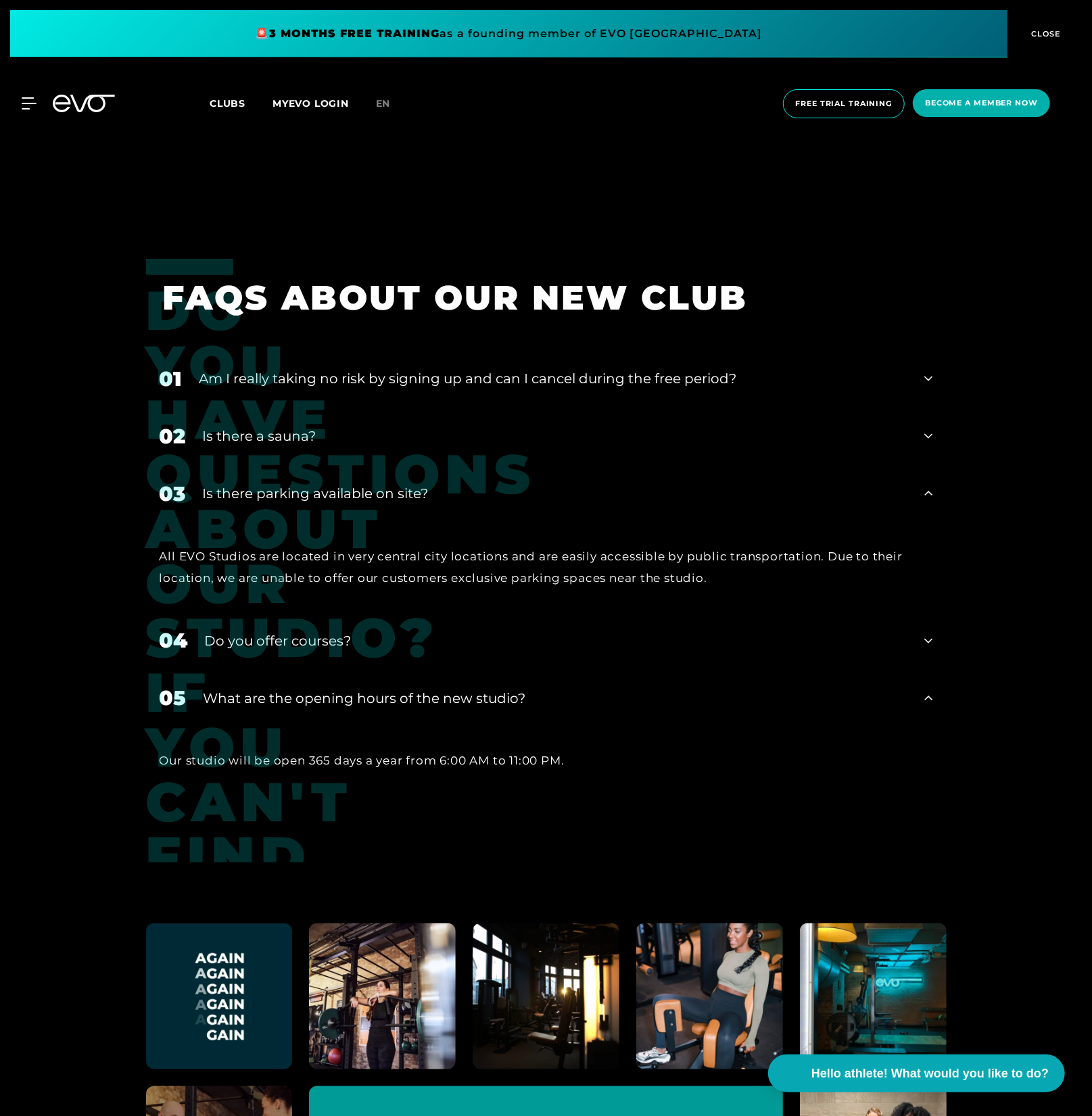
click at [516, 484] on div "Is there parking available on site?" at bounding box center [555, 493] width 706 height 20
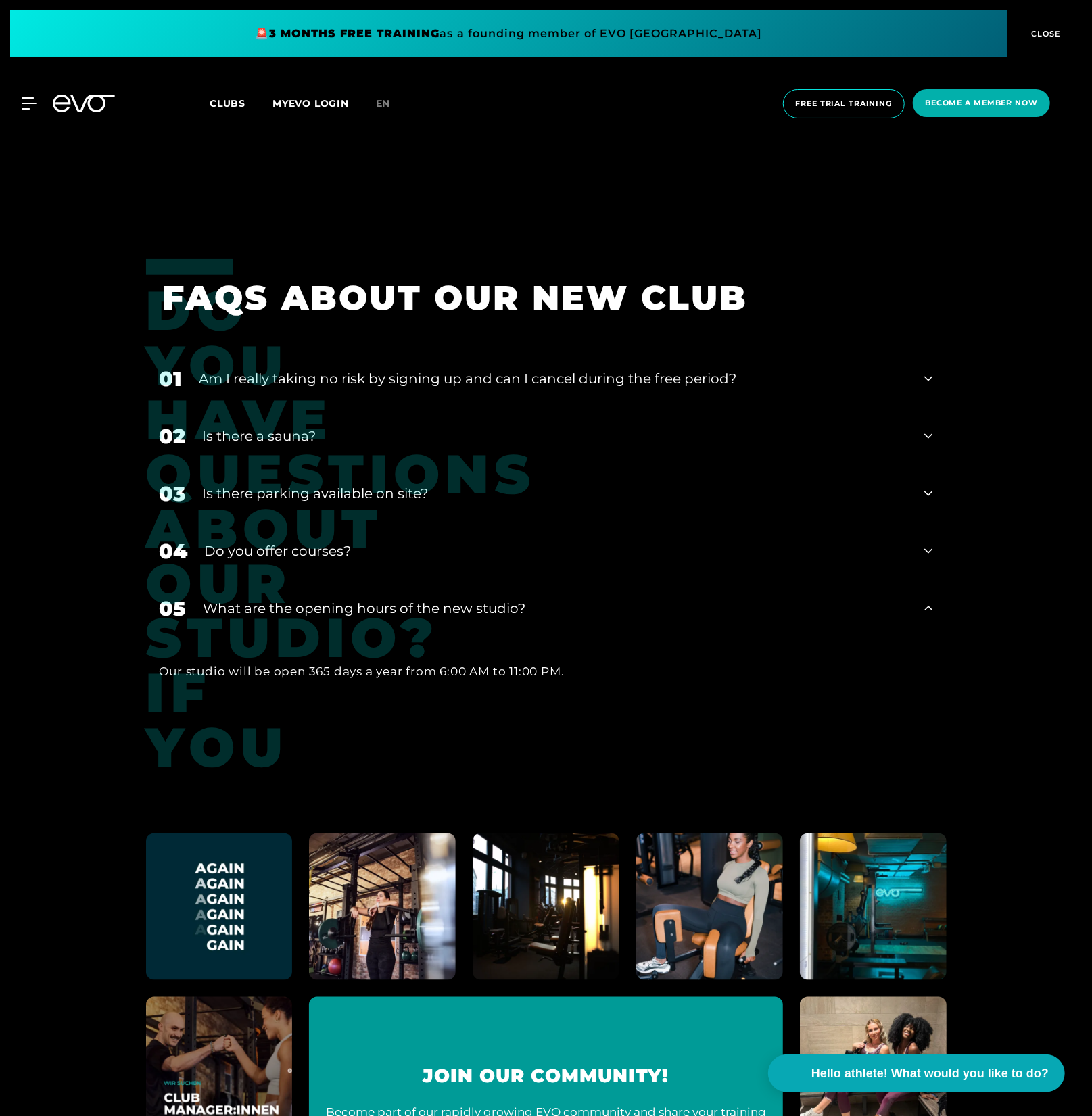
click at [376, 537] on div "04 Do you offer courses?" at bounding box center [546, 552] width 801 height 57
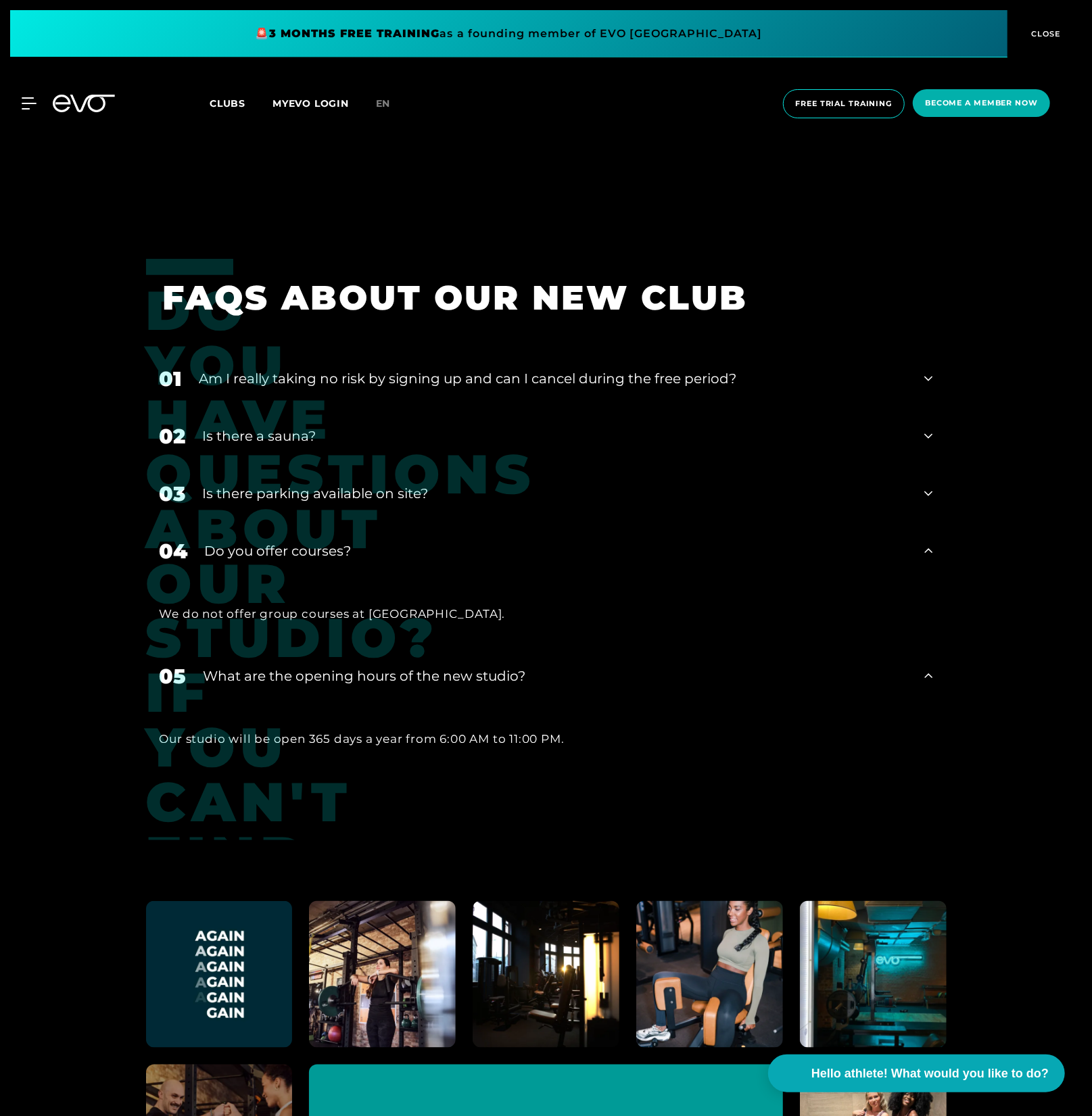
click at [376, 538] on div "04 Do you offer courses?" at bounding box center [546, 552] width 801 height 57
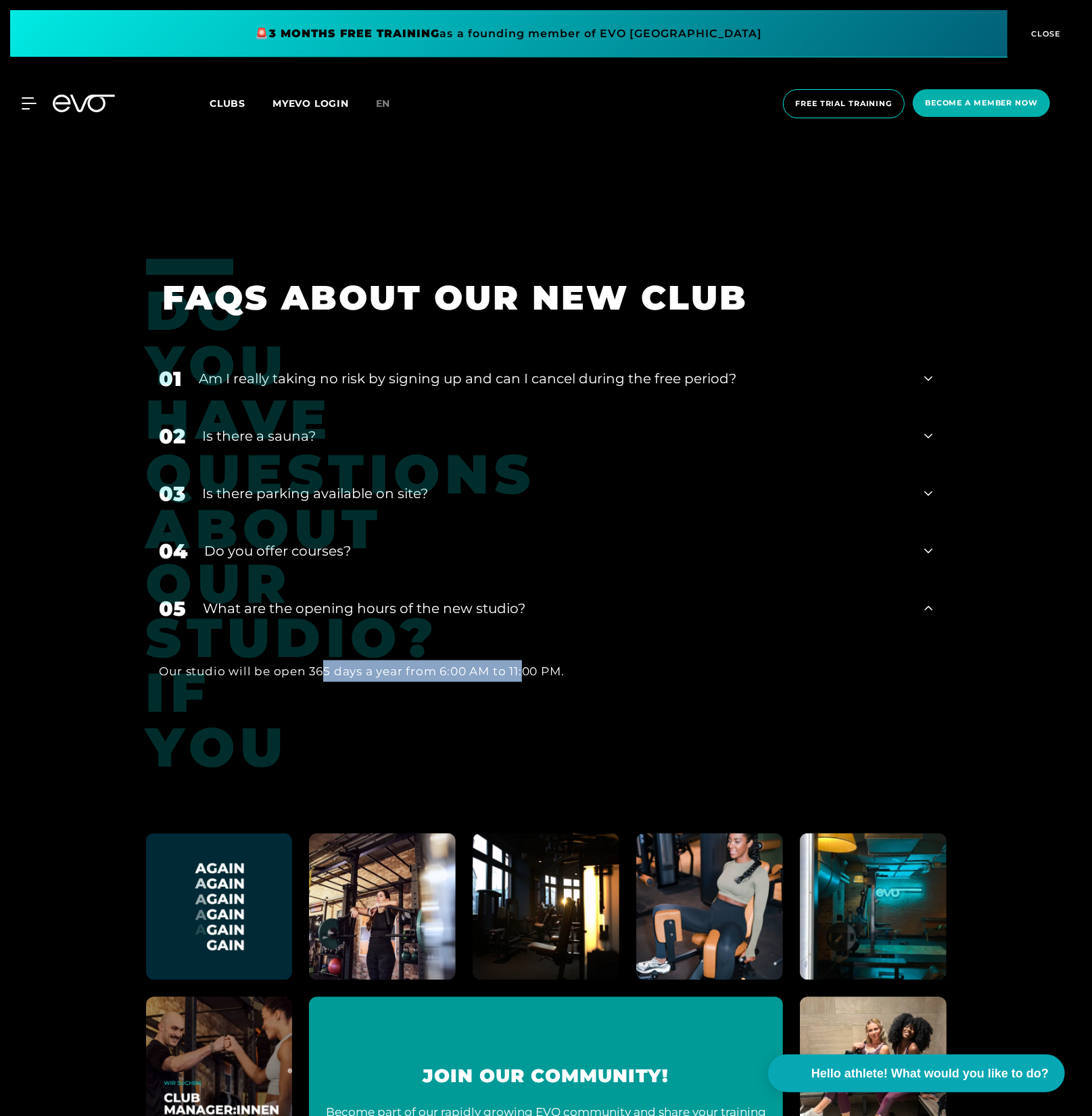
drag, startPoint x: 326, startPoint y: 667, endPoint x: 531, endPoint y: 671, distance: 205.0
click at [528, 671] on font "Our studio will be open 365 days a year from 6:00 AM to 11:00 PM." at bounding box center [362, 671] width 405 height 14
drag, startPoint x: 454, startPoint y: 670, endPoint x: 445, endPoint y: 669, distance: 9.1
click at [454, 670] on font "Our studio will be open 365 days a year from 6:00 AM to 11:00 PM." at bounding box center [362, 671] width 405 height 14
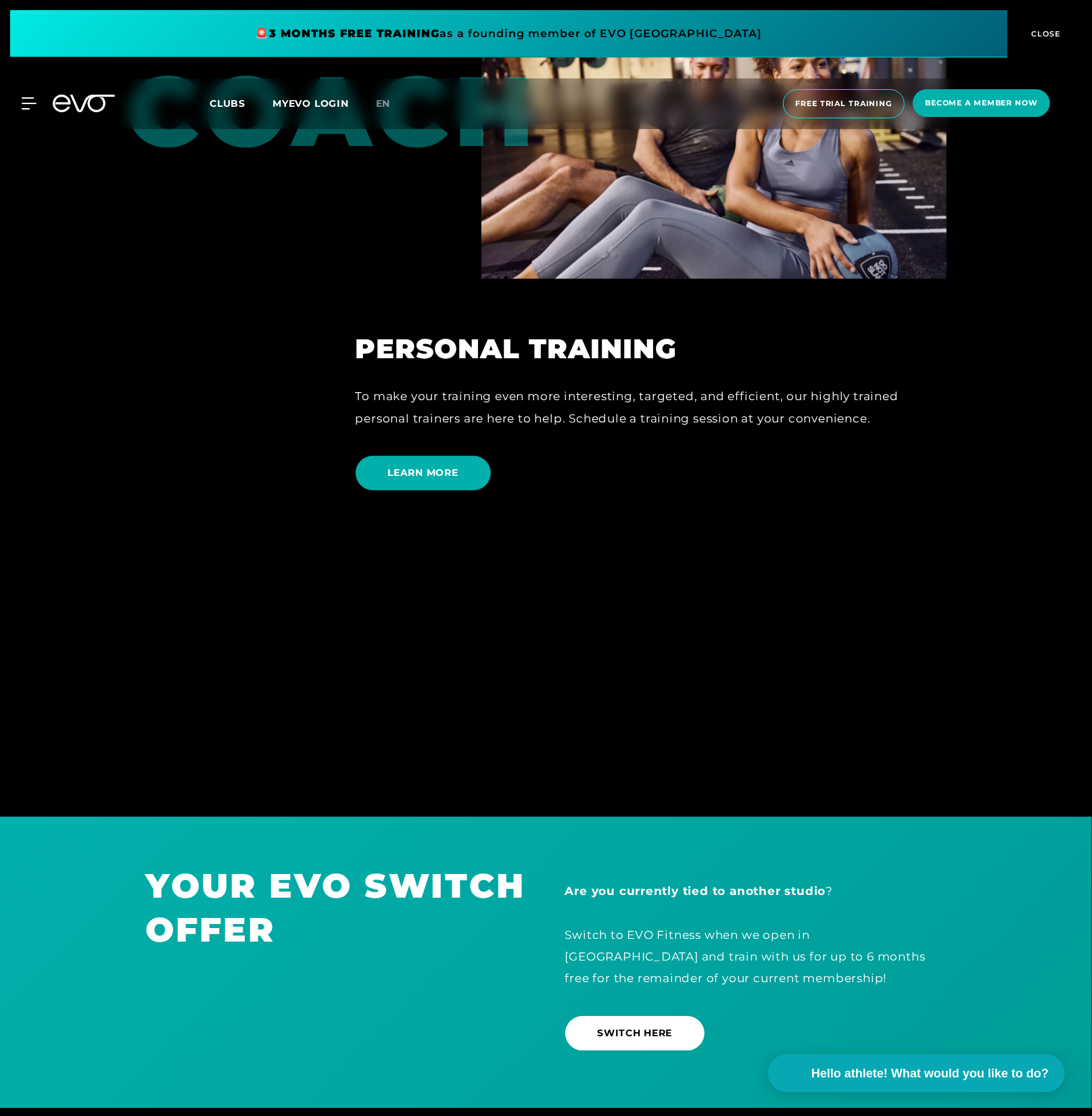
scroll to position [5225, 0]
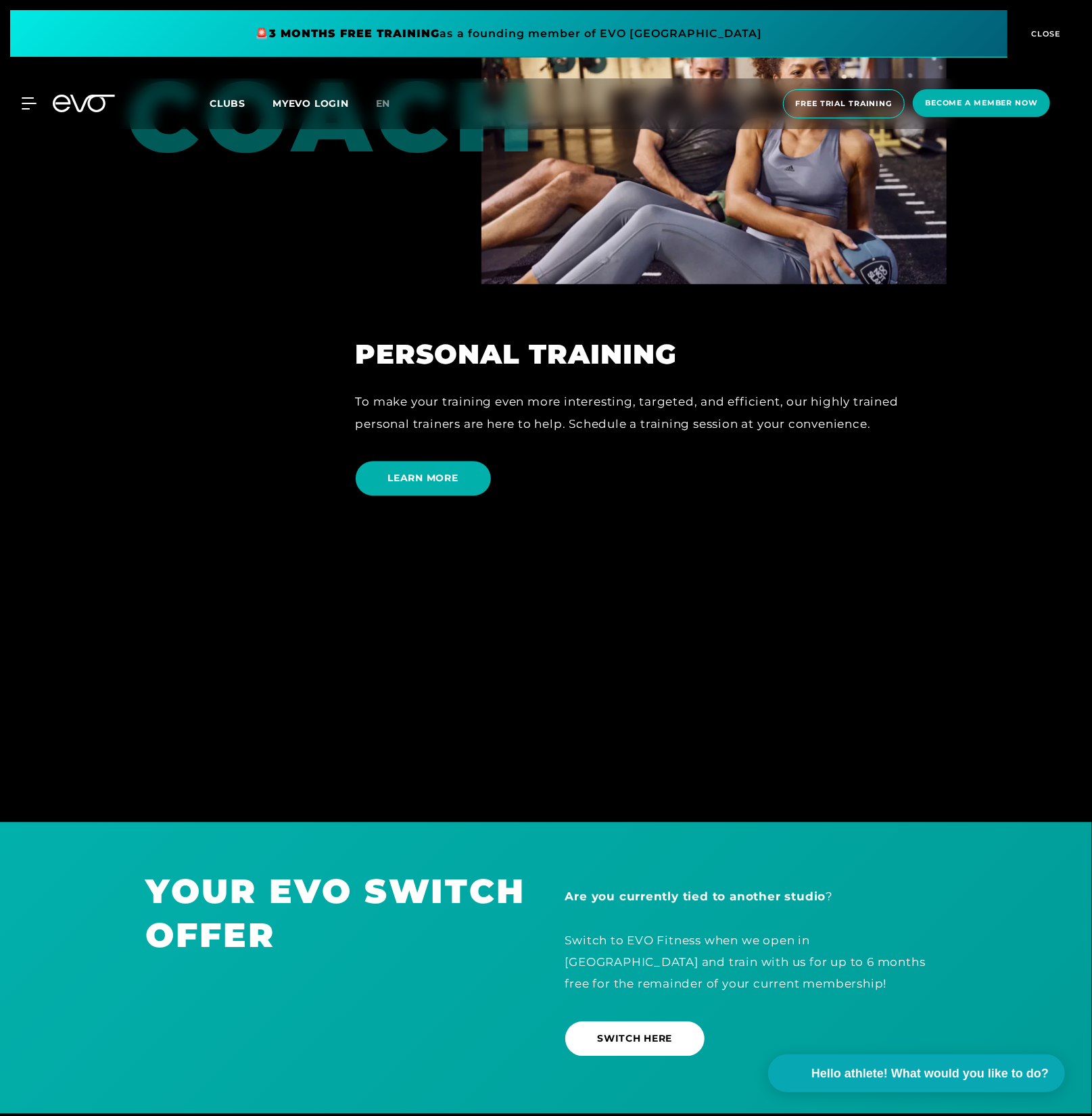
click at [838, 543] on div at bounding box center [546, 264] width 1092 height 1116
click at [723, 552] on div at bounding box center [546, 264] width 1092 height 1116
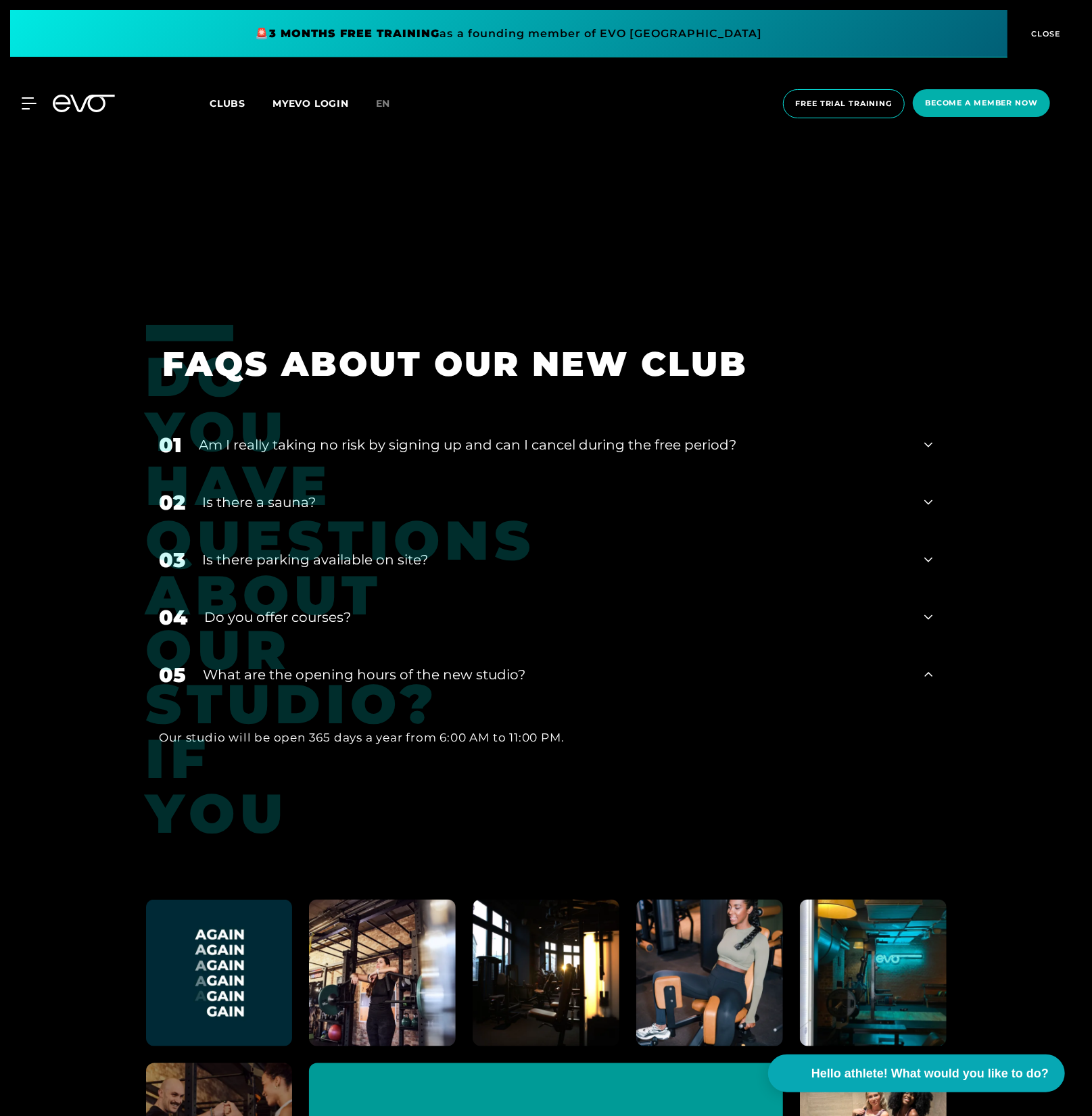
click at [390, 567] on div "Is there parking available on site?" at bounding box center [555, 560] width 706 height 20
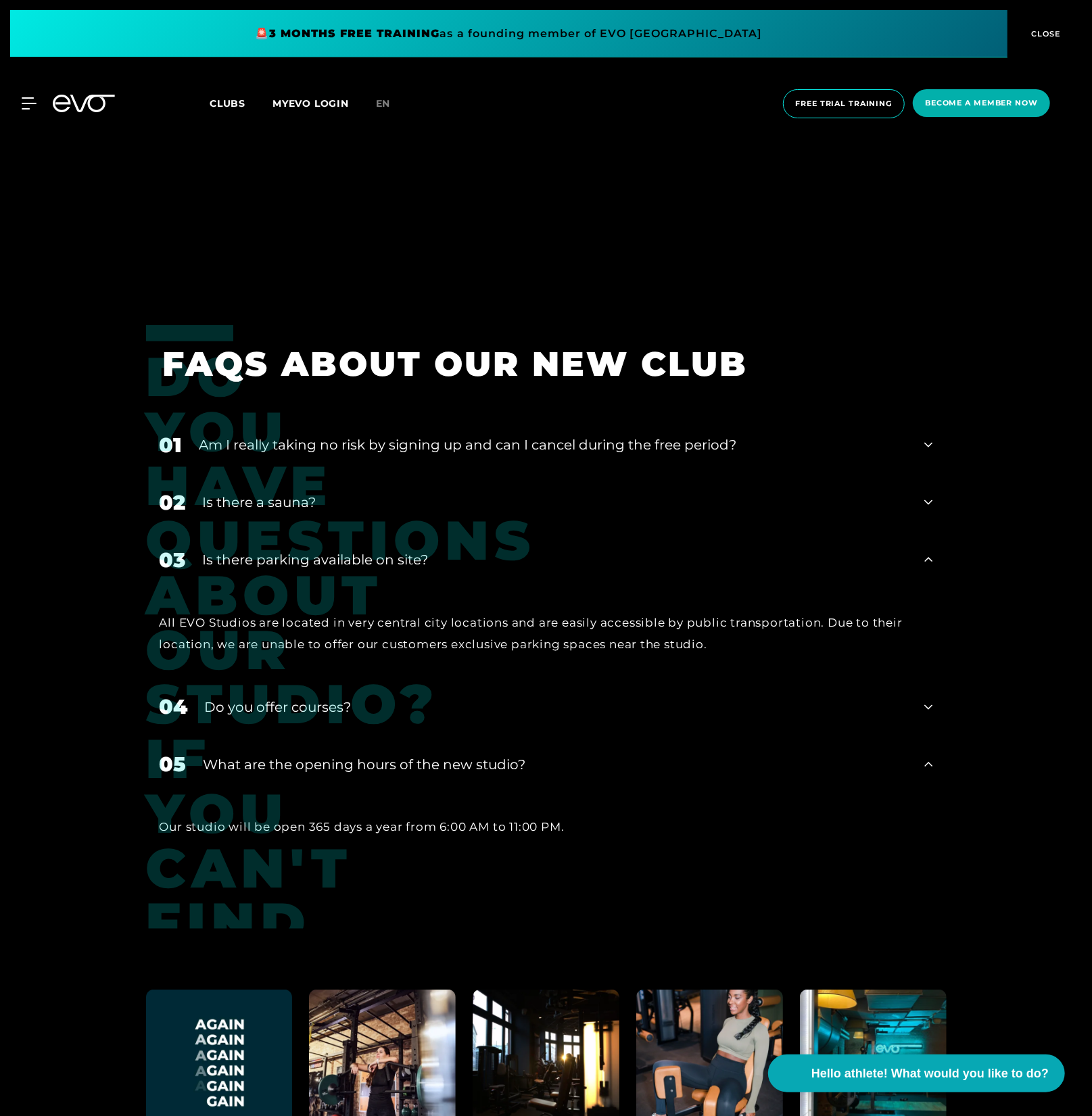
click at [355, 572] on div "03 Is there parking available on site?" at bounding box center [546, 560] width 801 height 57
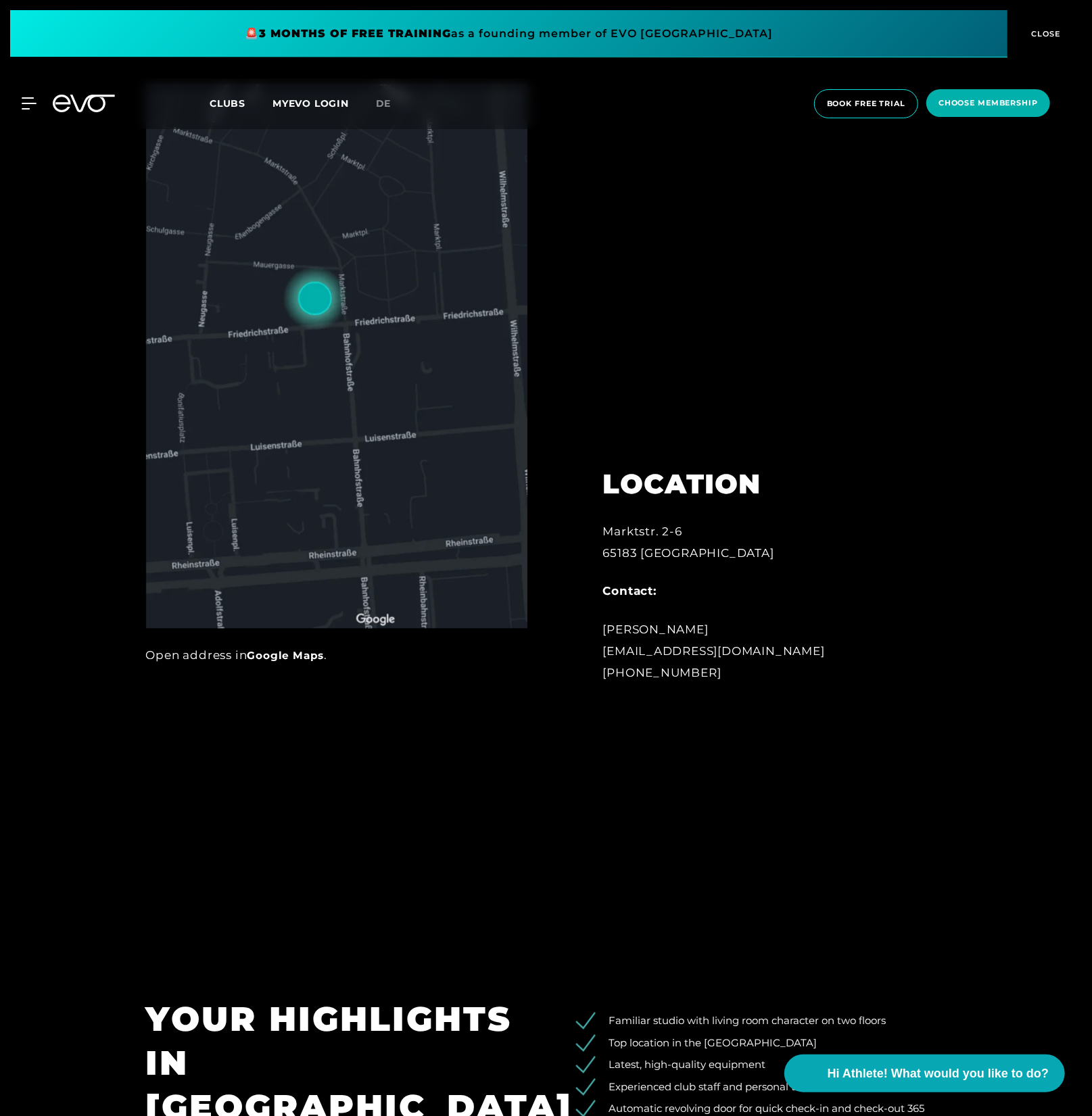
scroll to position [1279, 0]
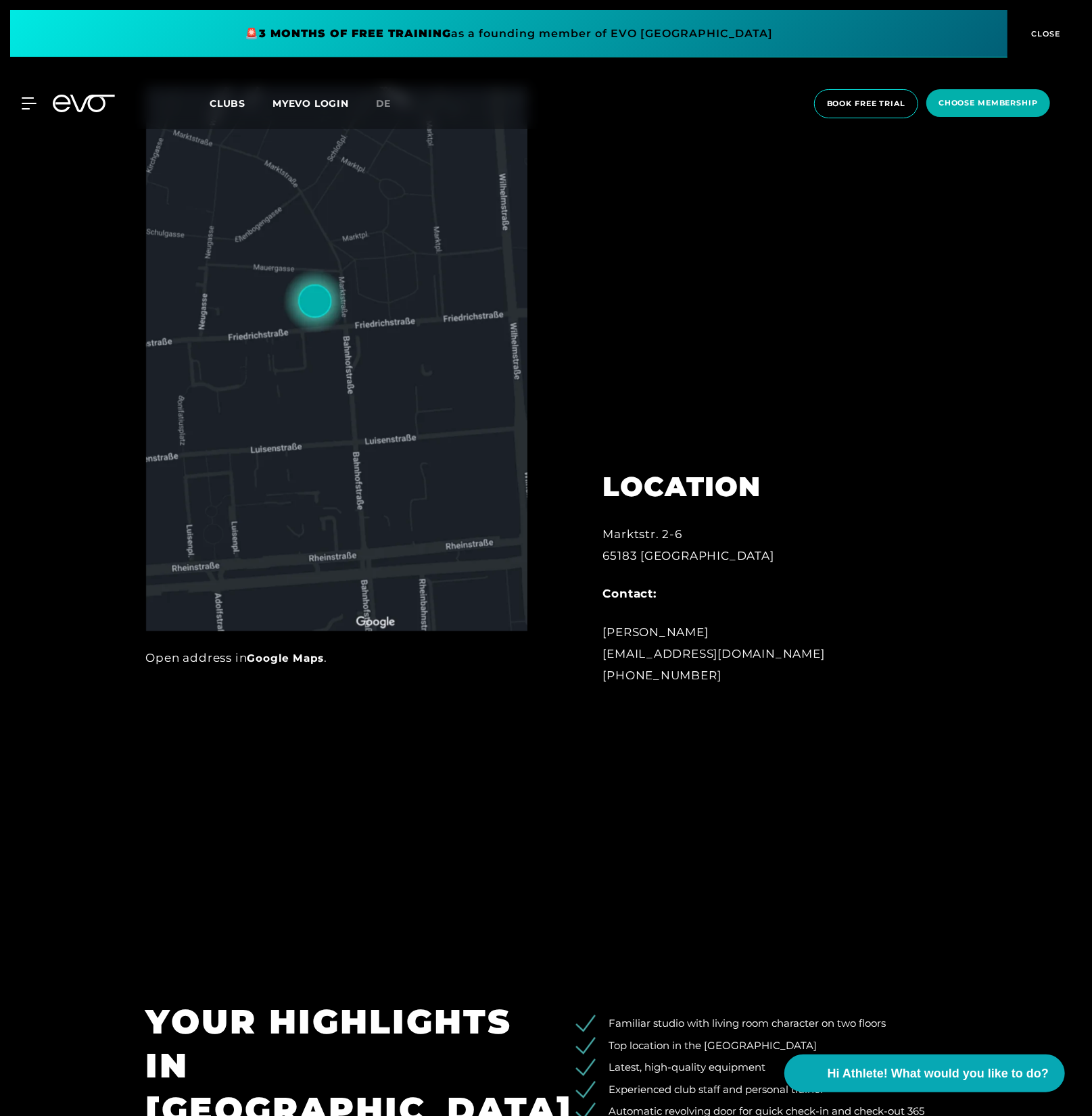
click at [69, 591] on div at bounding box center [546, 395] width 1092 height 1116
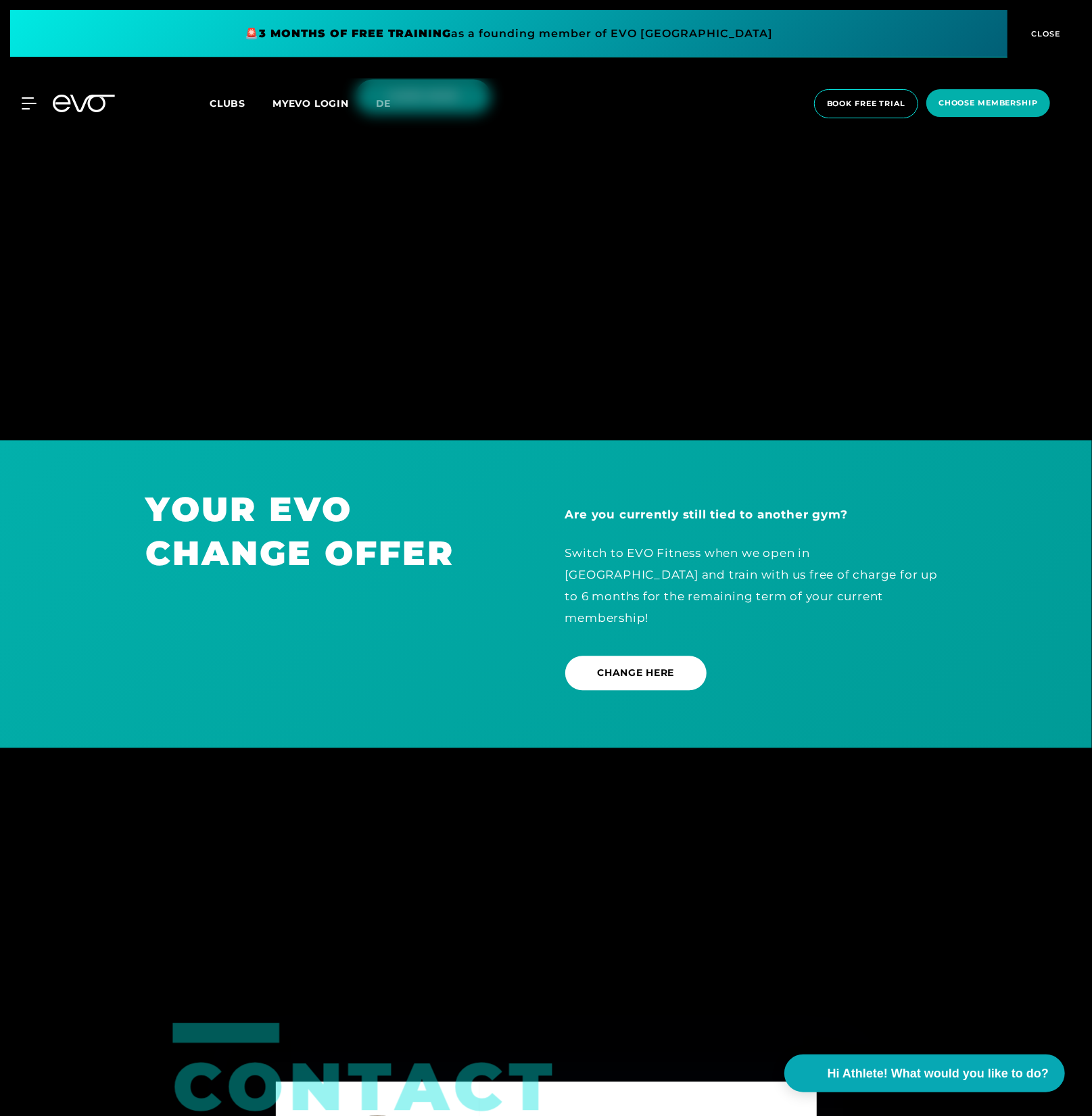
scroll to position [7636, 0]
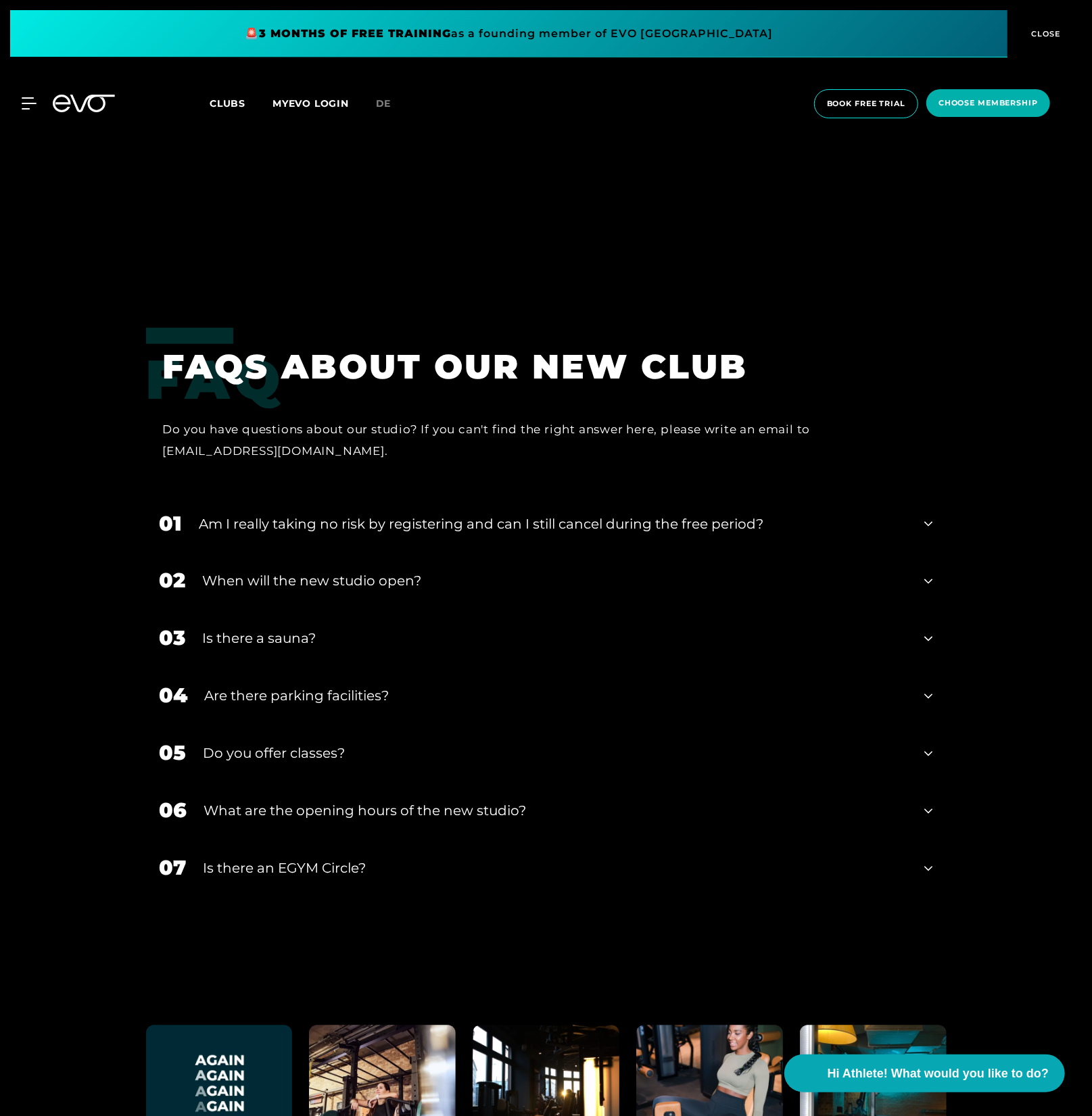
click at [328, 801] on div "What are the opening hours of the new studio?" at bounding box center [555, 812] width 704 height 20
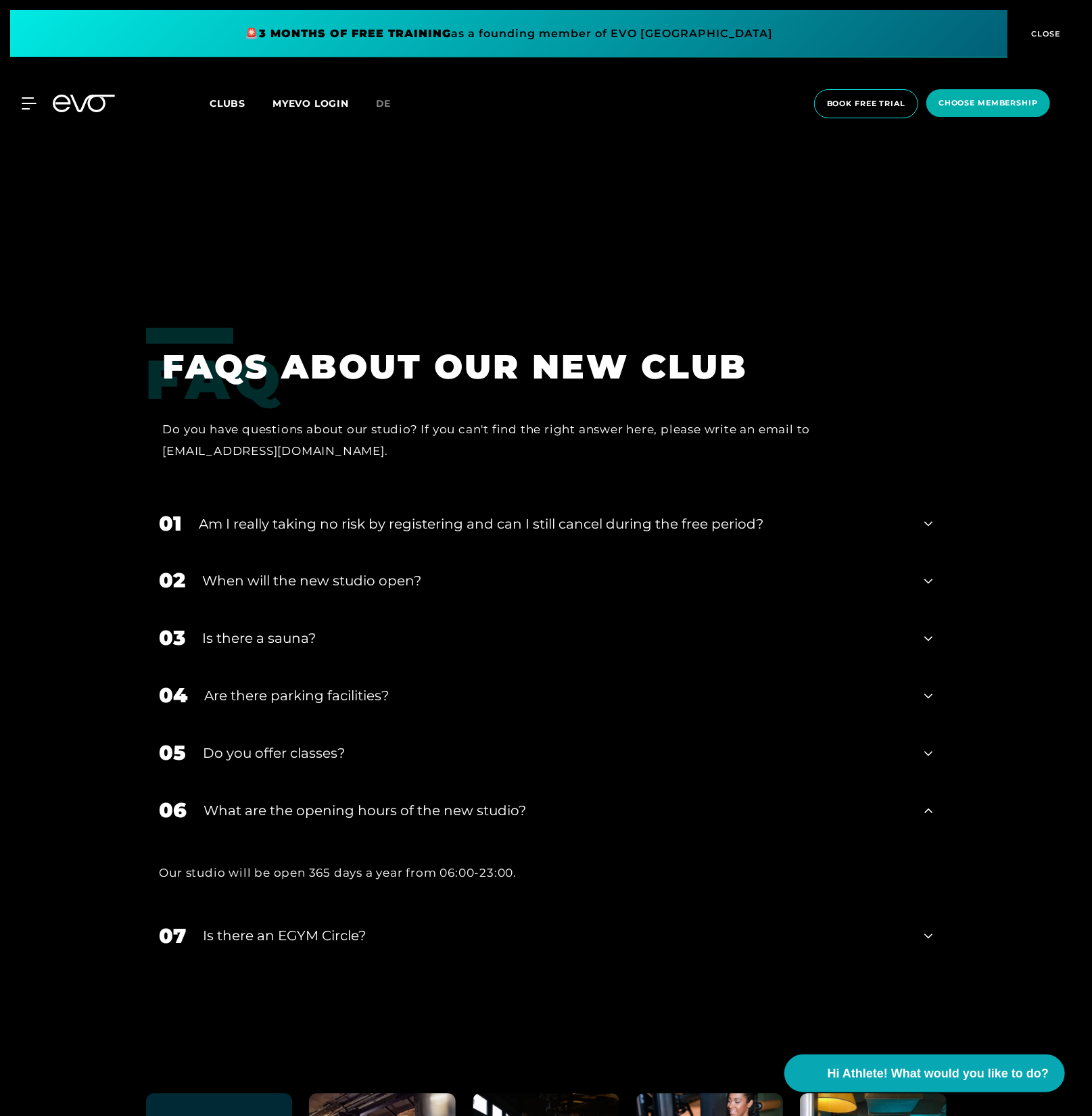
click at [484, 572] on div "When will the new studio open?" at bounding box center [555, 582] width 706 height 20
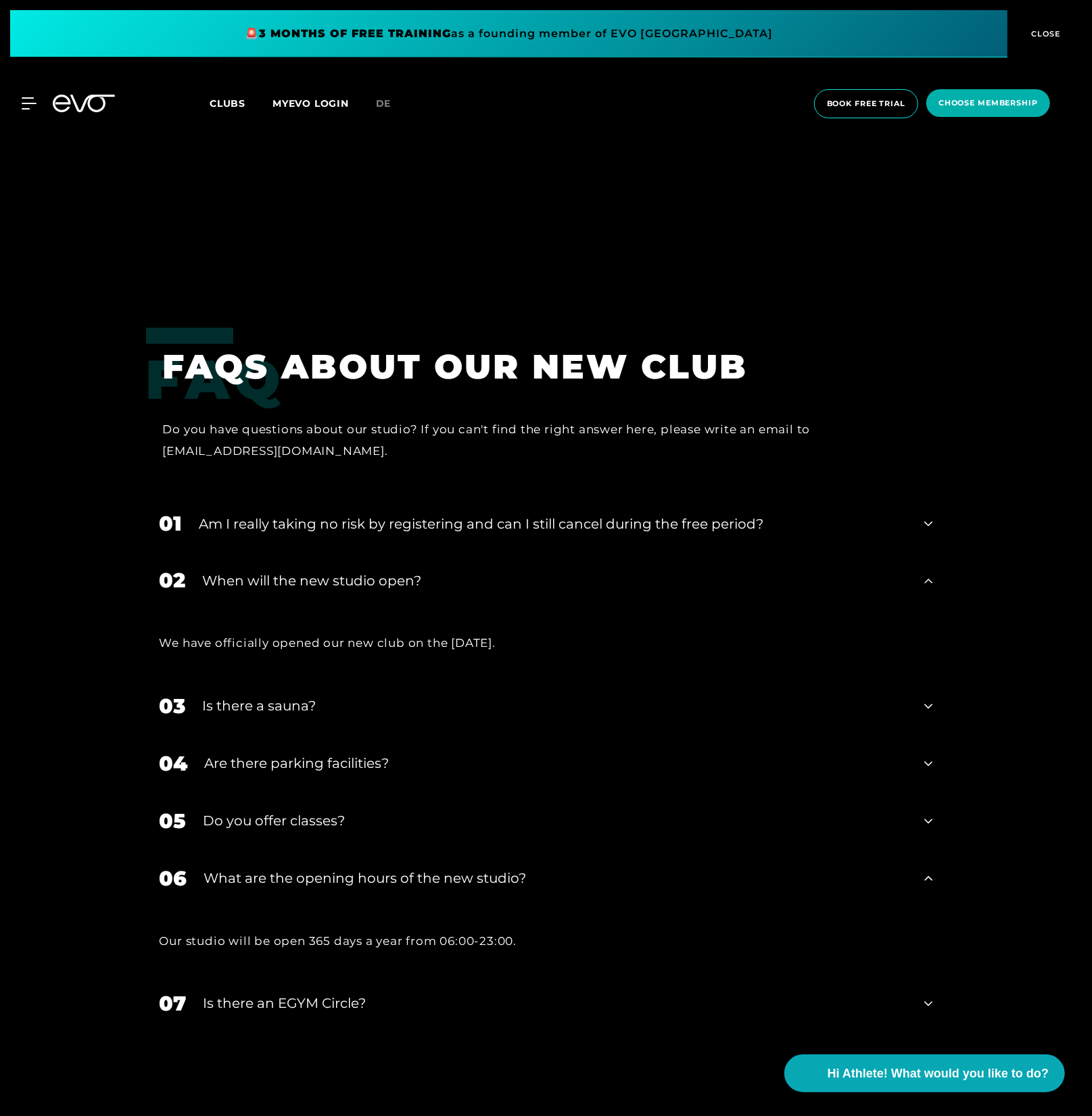
scroll to position [7703, 0]
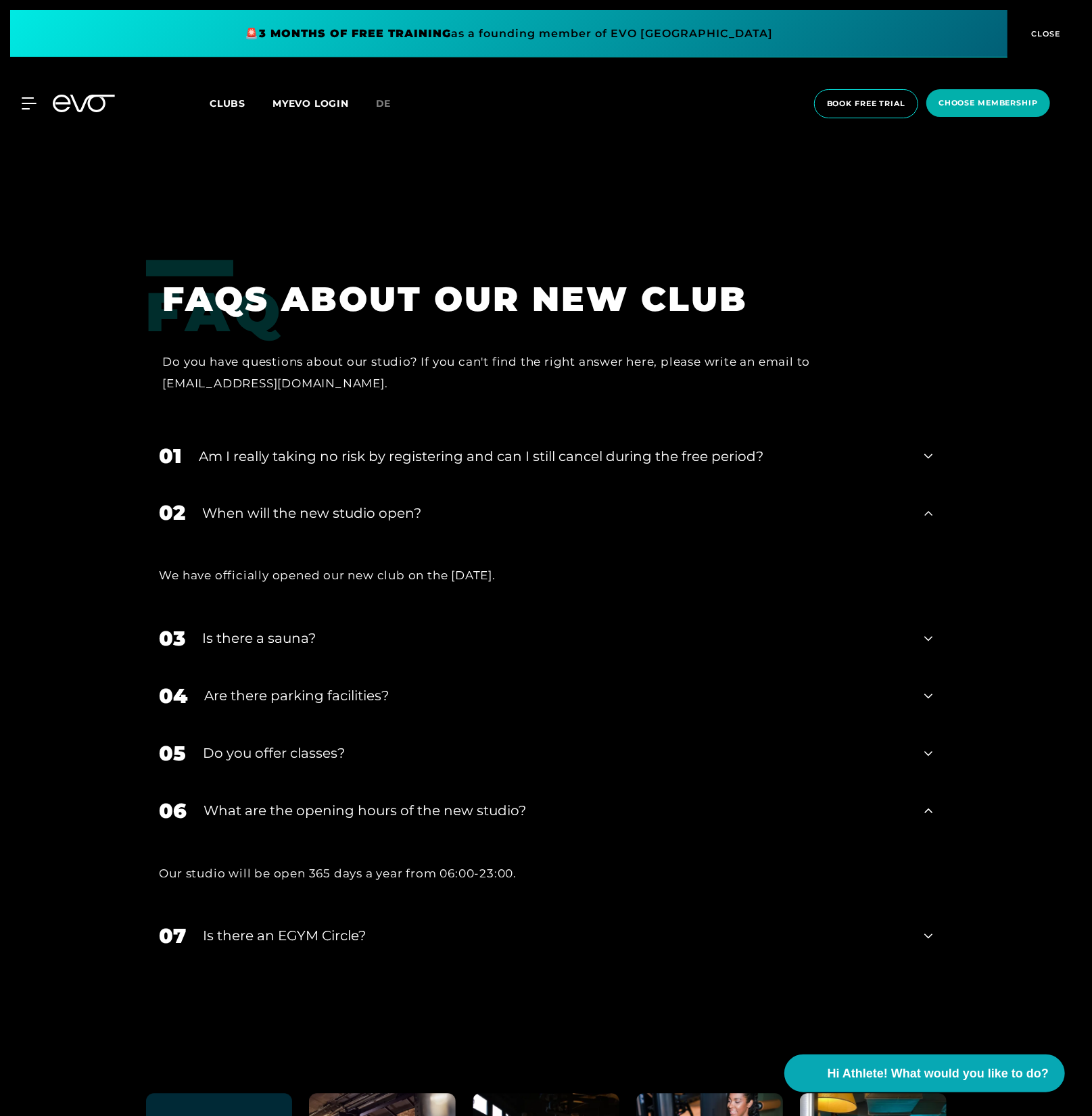
click at [482, 504] on div "When will the new studio open?" at bounding box center [555, 514] width 706 height 20
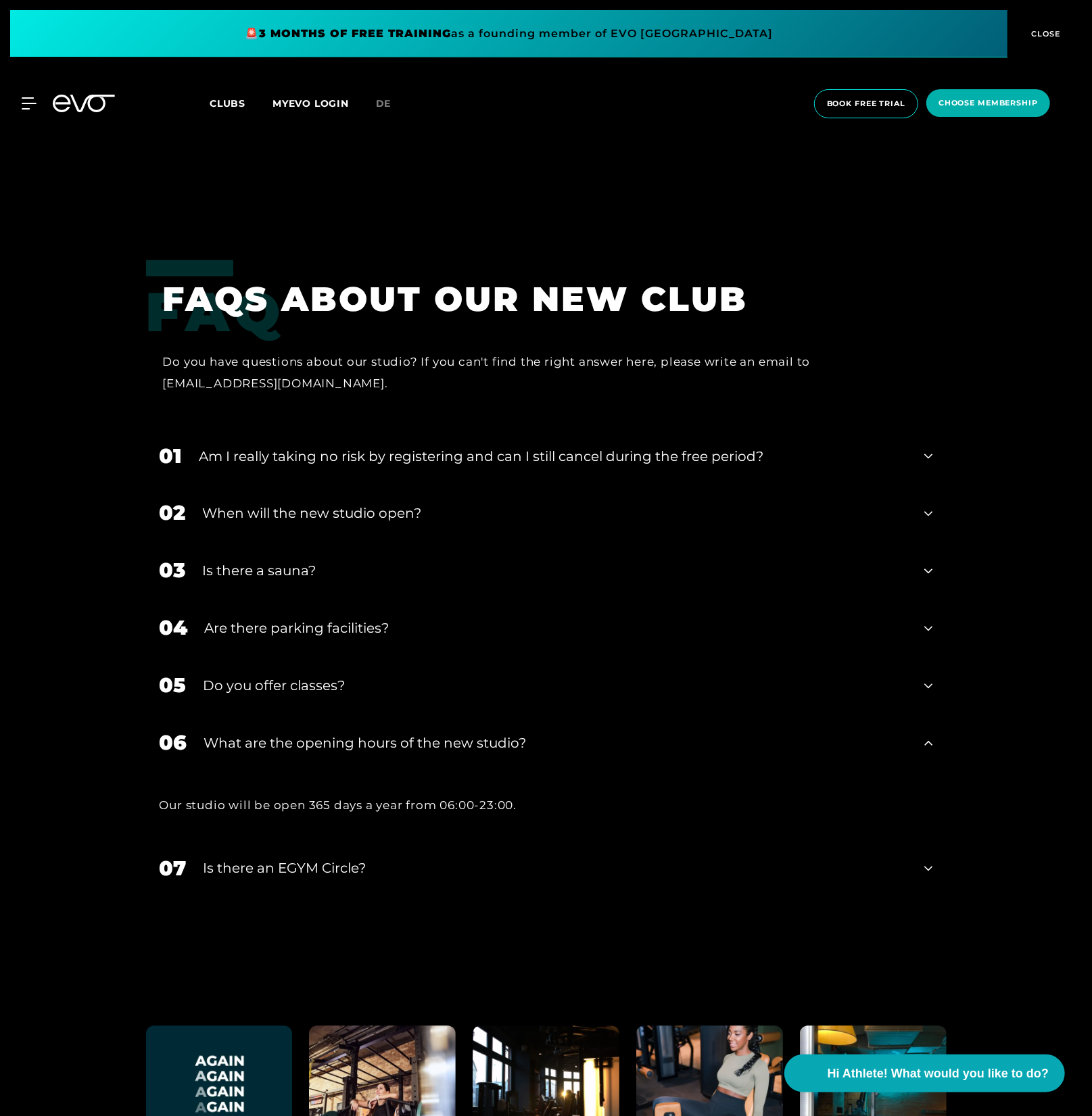
scroll to position [7636, 0]
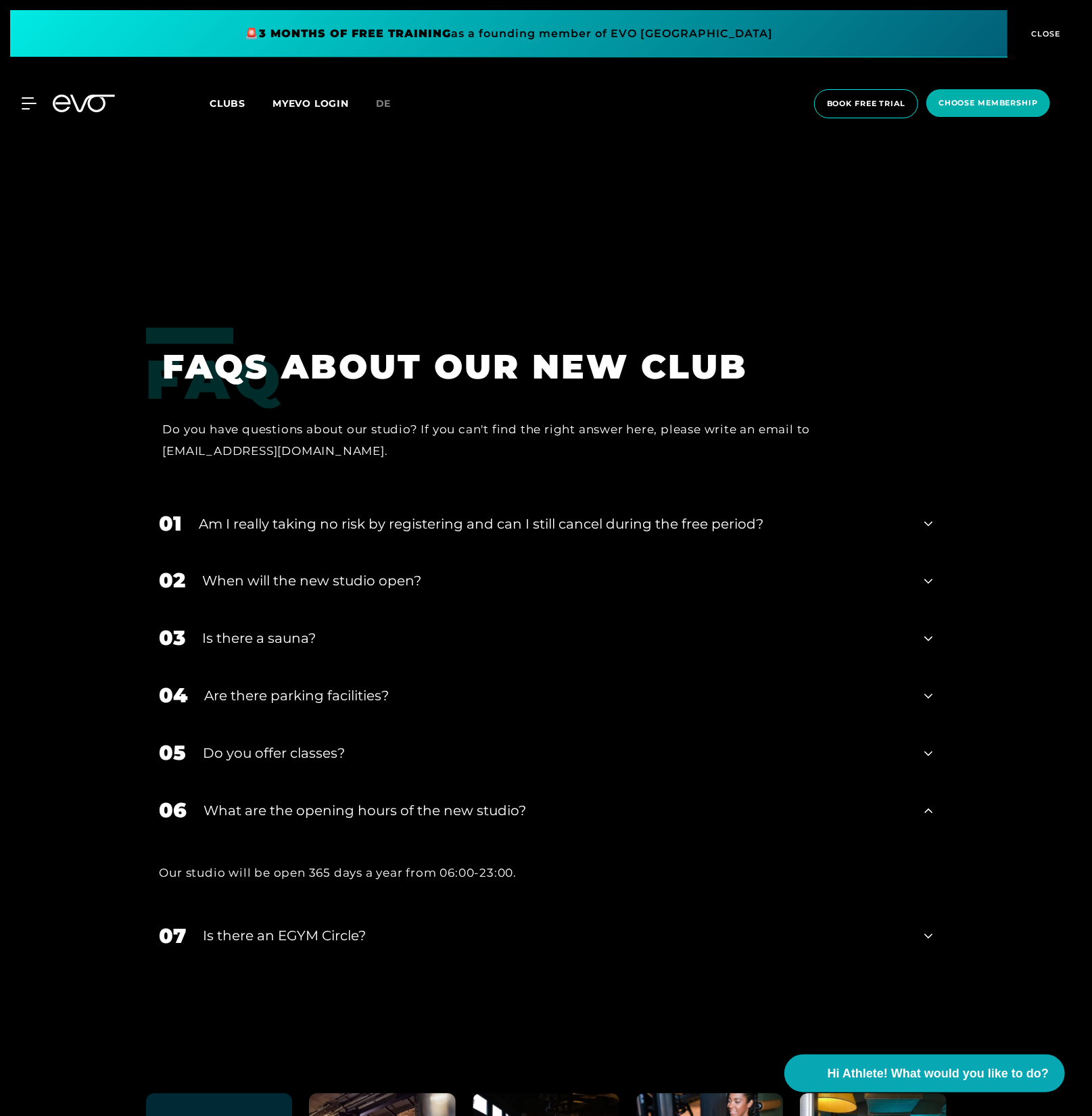
click at [421, 801] on div "What are the opening hours of the new studio?" at bounding box center [555, 812] width 704 height 20
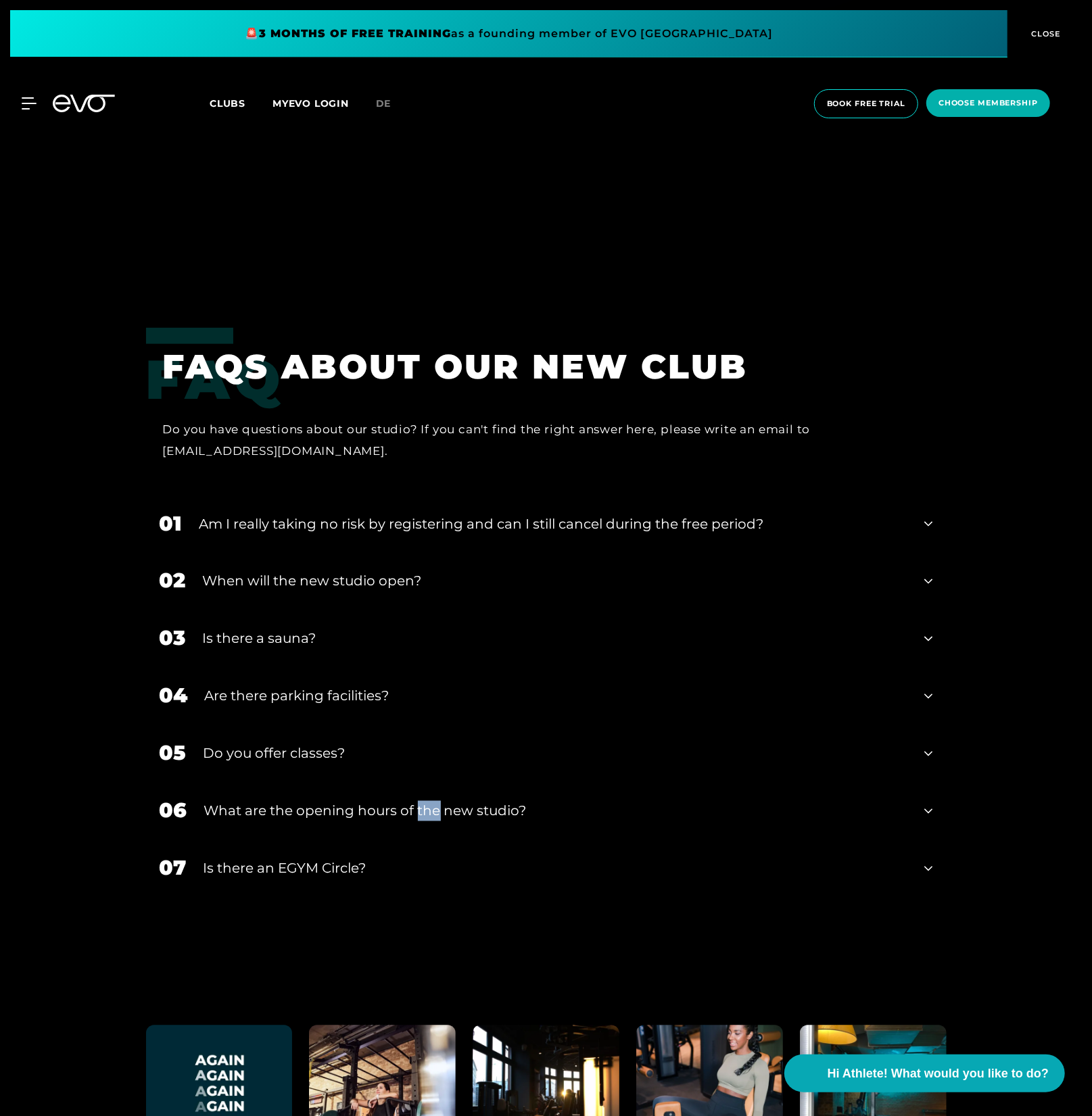
click at [421, 801] on div "What are the opening hours of the new studio?" at bounding box center [555, 812] width 704 height 20
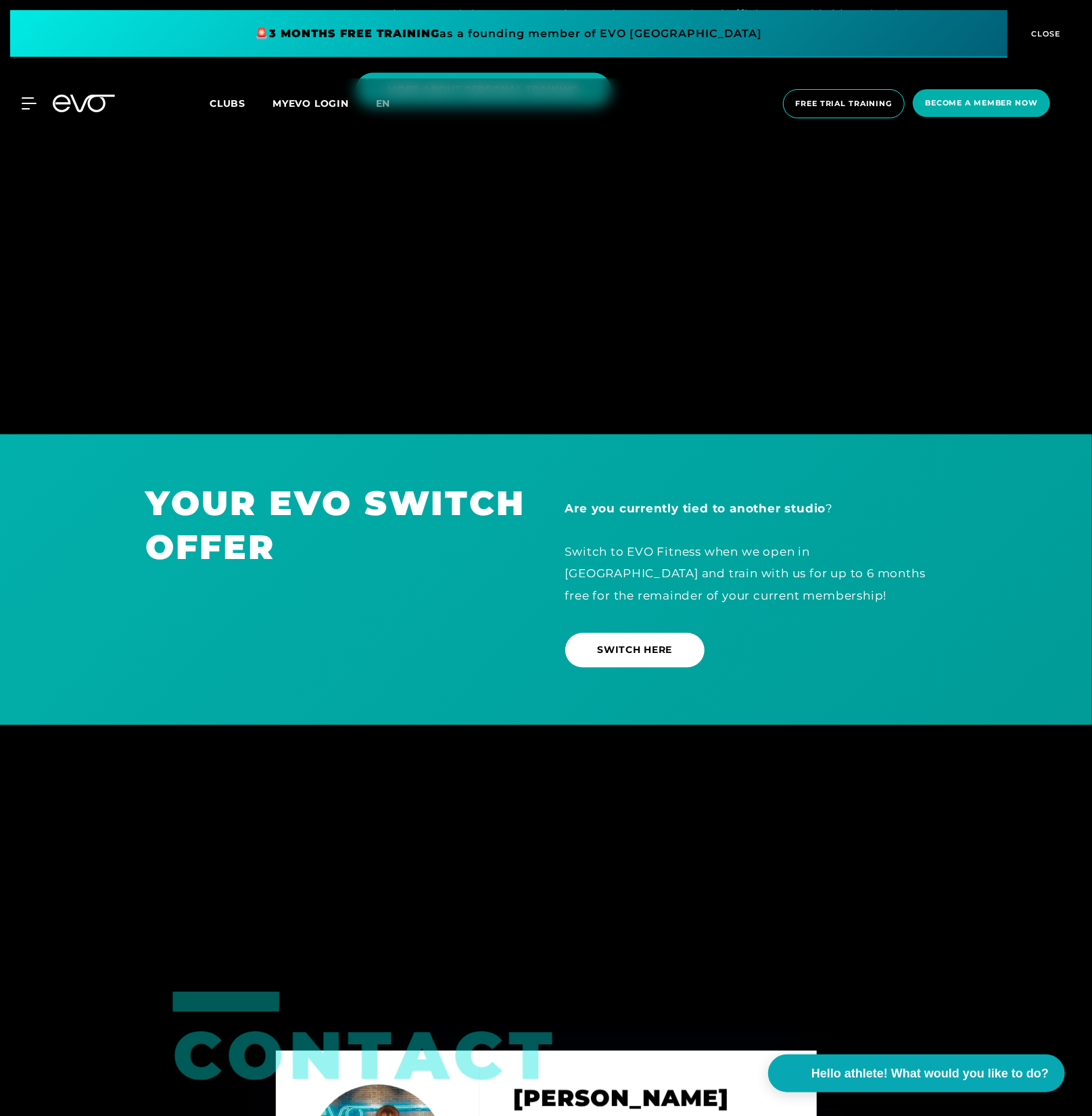
scroll to position [6405, 0]
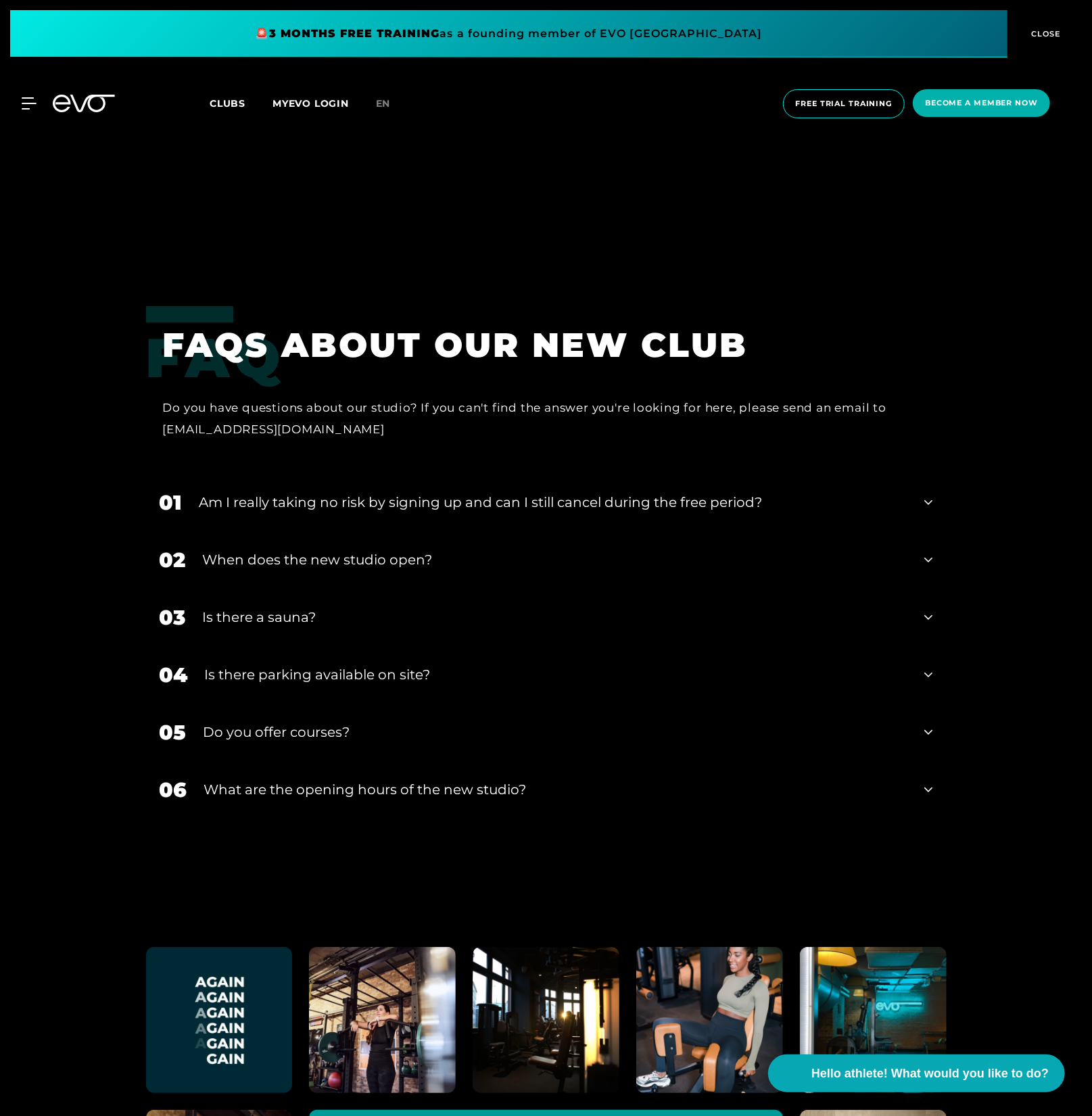
click at [341, 784] on font "What are the opening hours of the new studio?" at bounding box center [365, 790] width 323 height 17
